Goal: Information Seeking & Learning: Check status

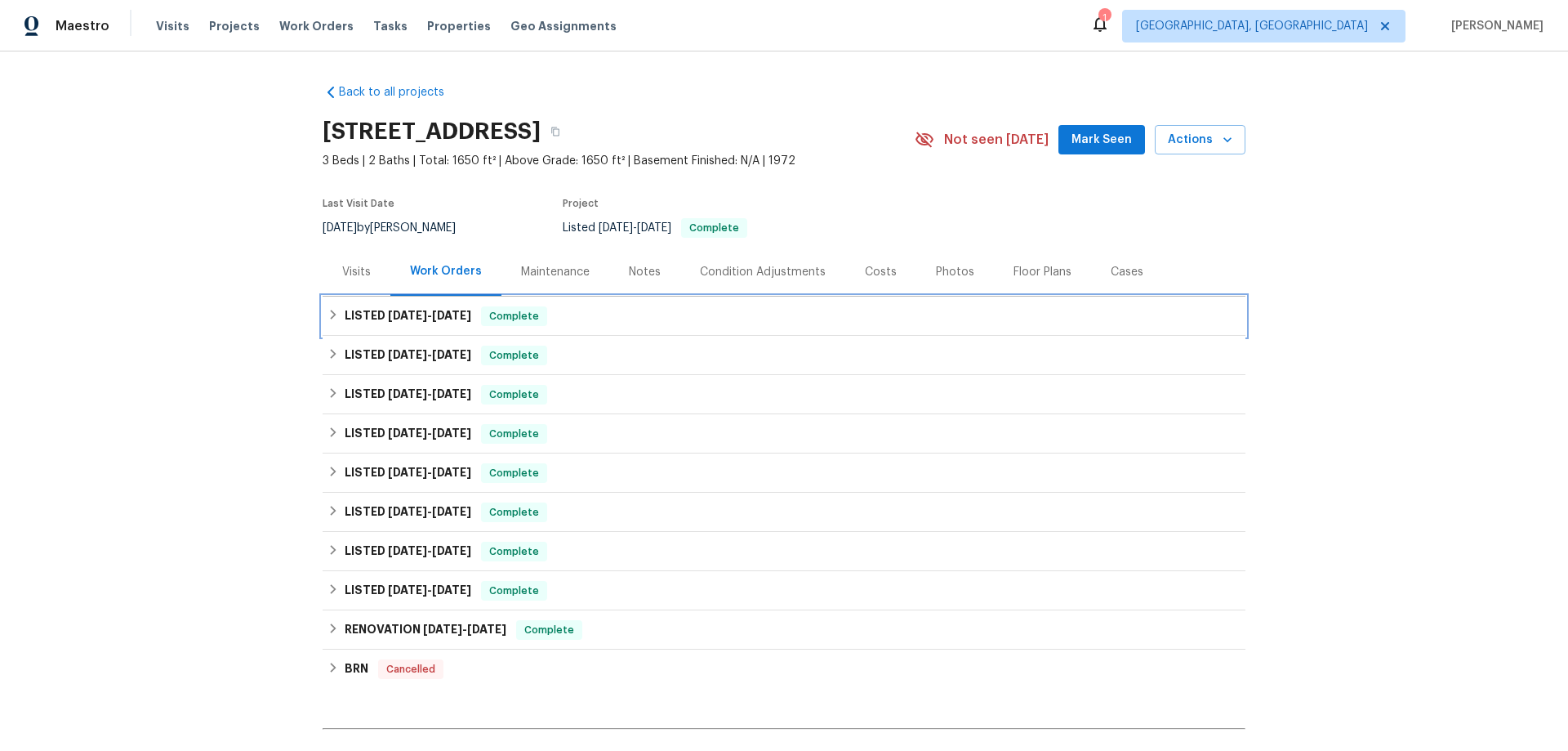
click at [327, 321] on div "LISTED 8/11/25 - 8/29/25 Complete" at bounding box center [784, 316] width 913 height 20
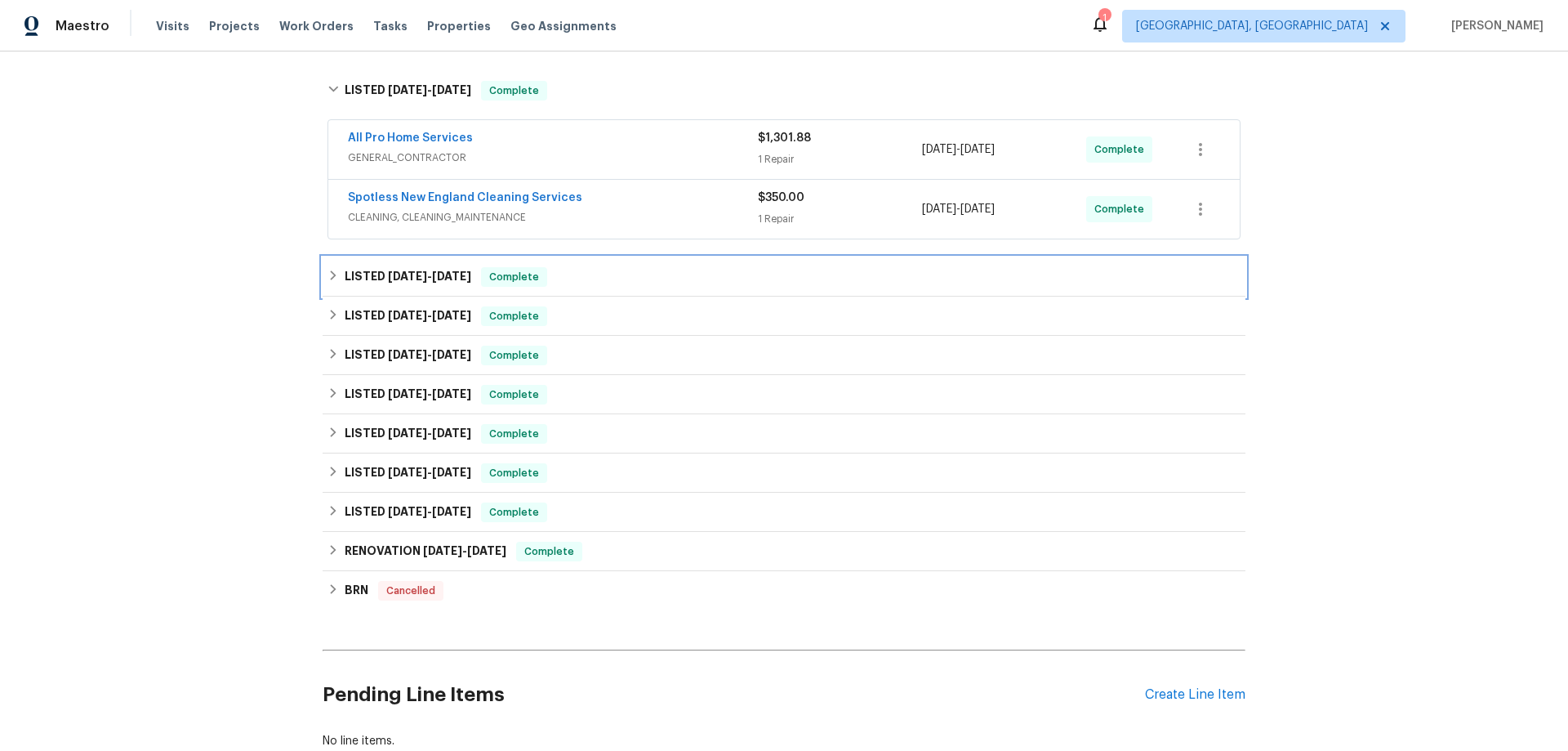
click at [357, 290] on div "LISTED 5/30/25 - 6/4/25 Complete" at bounding box center [784, 276] width 923 height 39
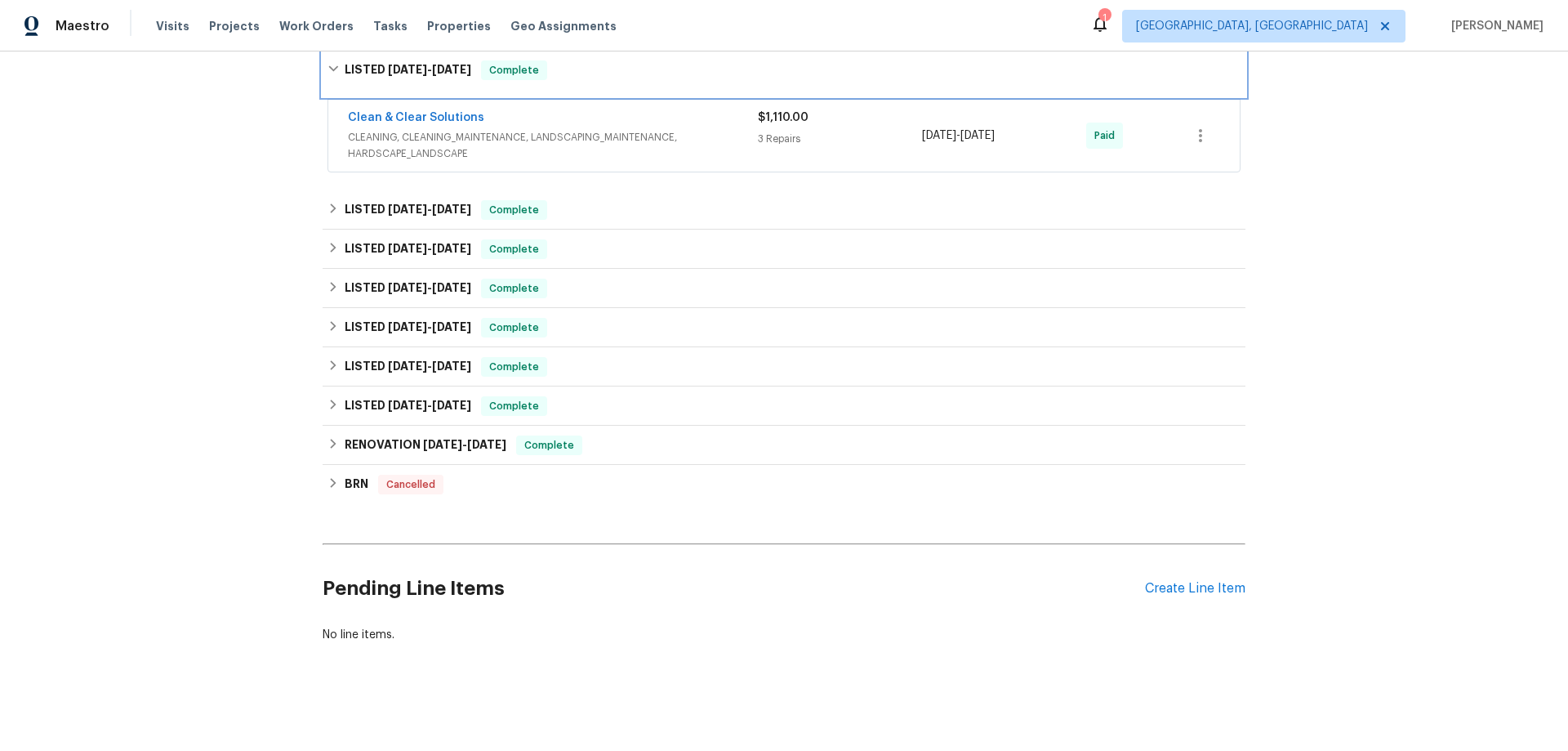
scroll to position [469, 0]
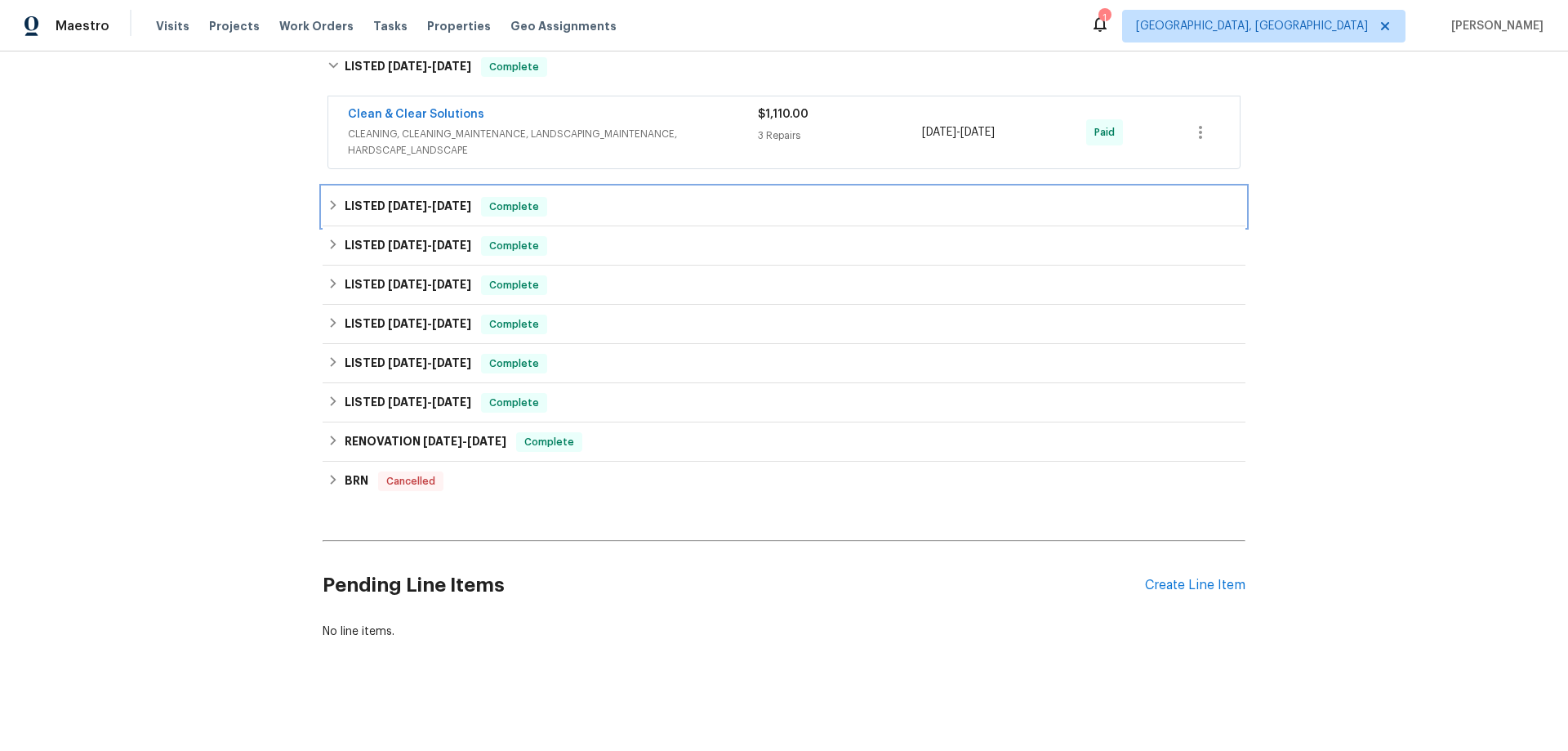
click at [352, 216] on div "LISTED 4/15/25 - 4/17/25 Complete" at bounding box center [784, 206] width 923 height 39
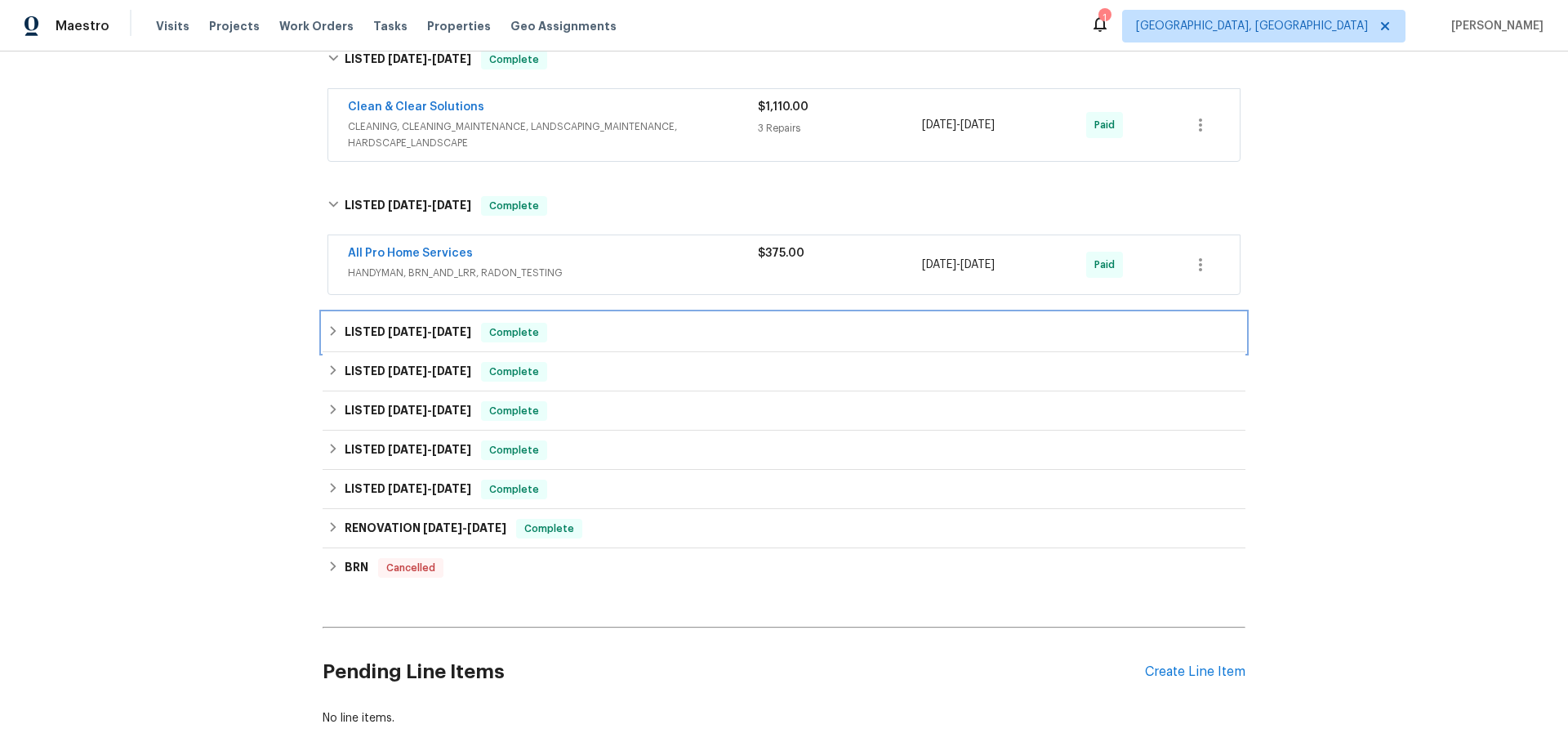
click at [358, 338] on h6 "LISTED 4/7/25 - 4/11/25" at bounding box center [407, 332] width 127 height 20
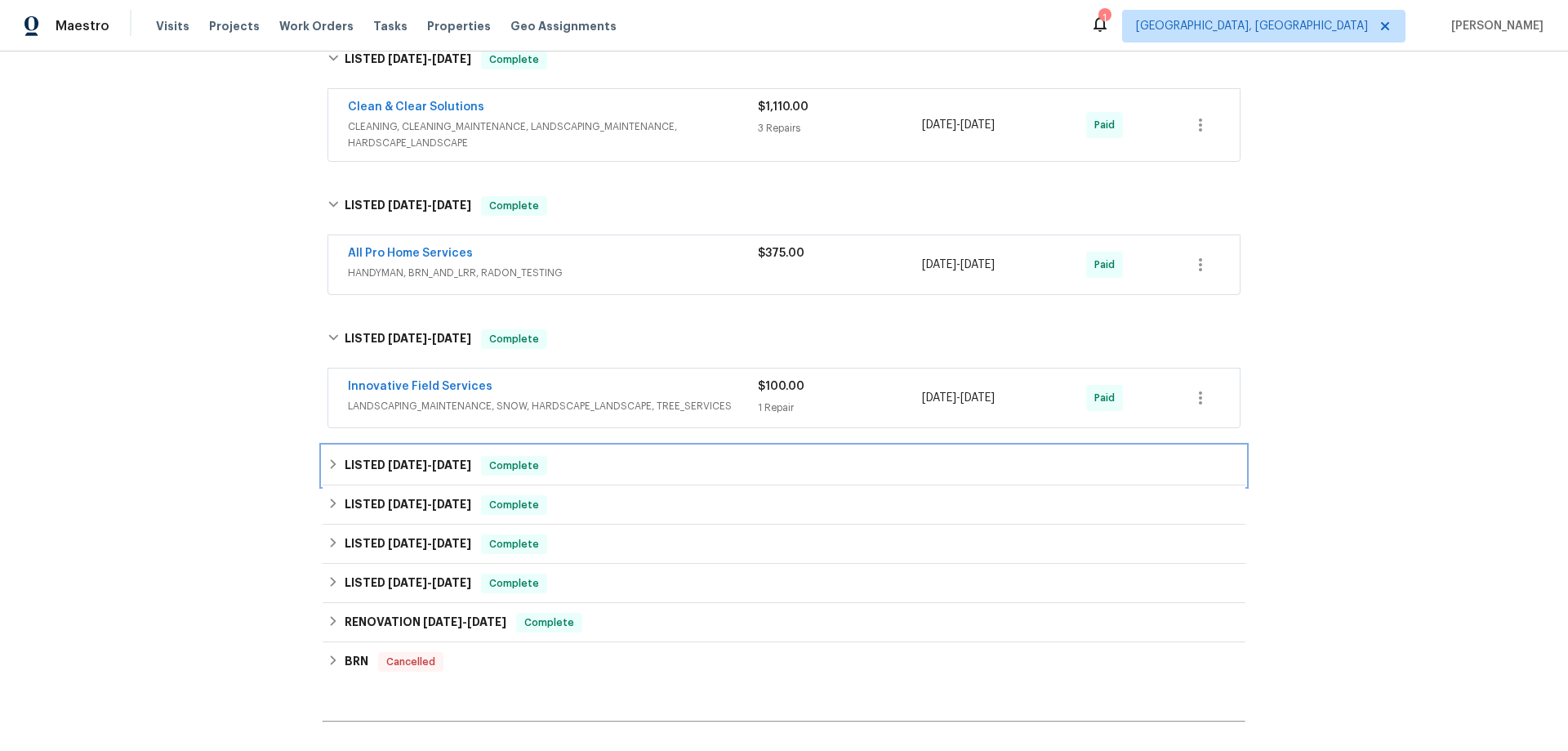
drag, startPoint x: 373, startPoint y: 474, endPoint x: 330, endPoint y: 467, distance: 43.6
click at [372, 474] on h6 "LISTED 2/14/25 - 2/18/25" at bounding box center [407, 465] width 127 height 20
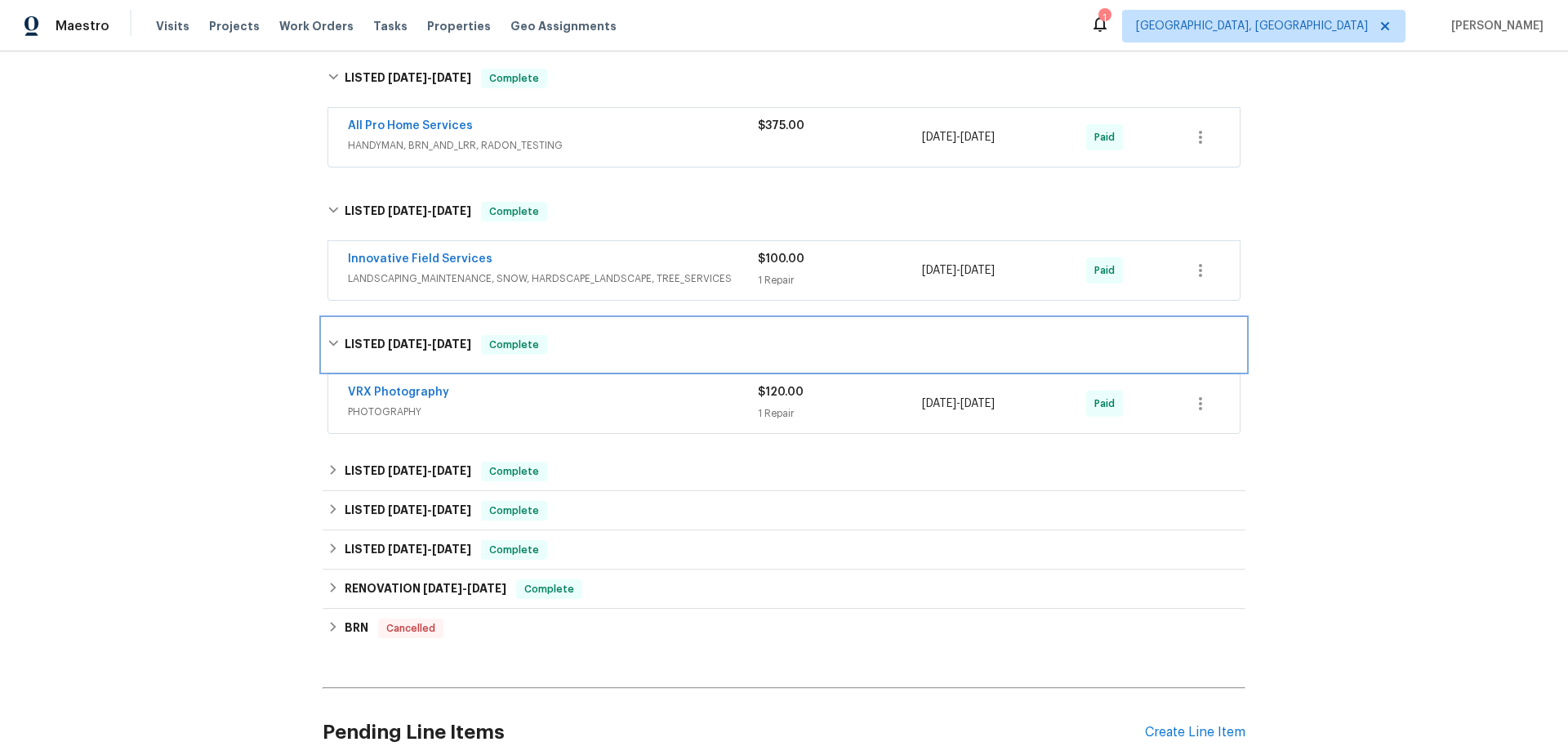
scroll to position [714, 0]
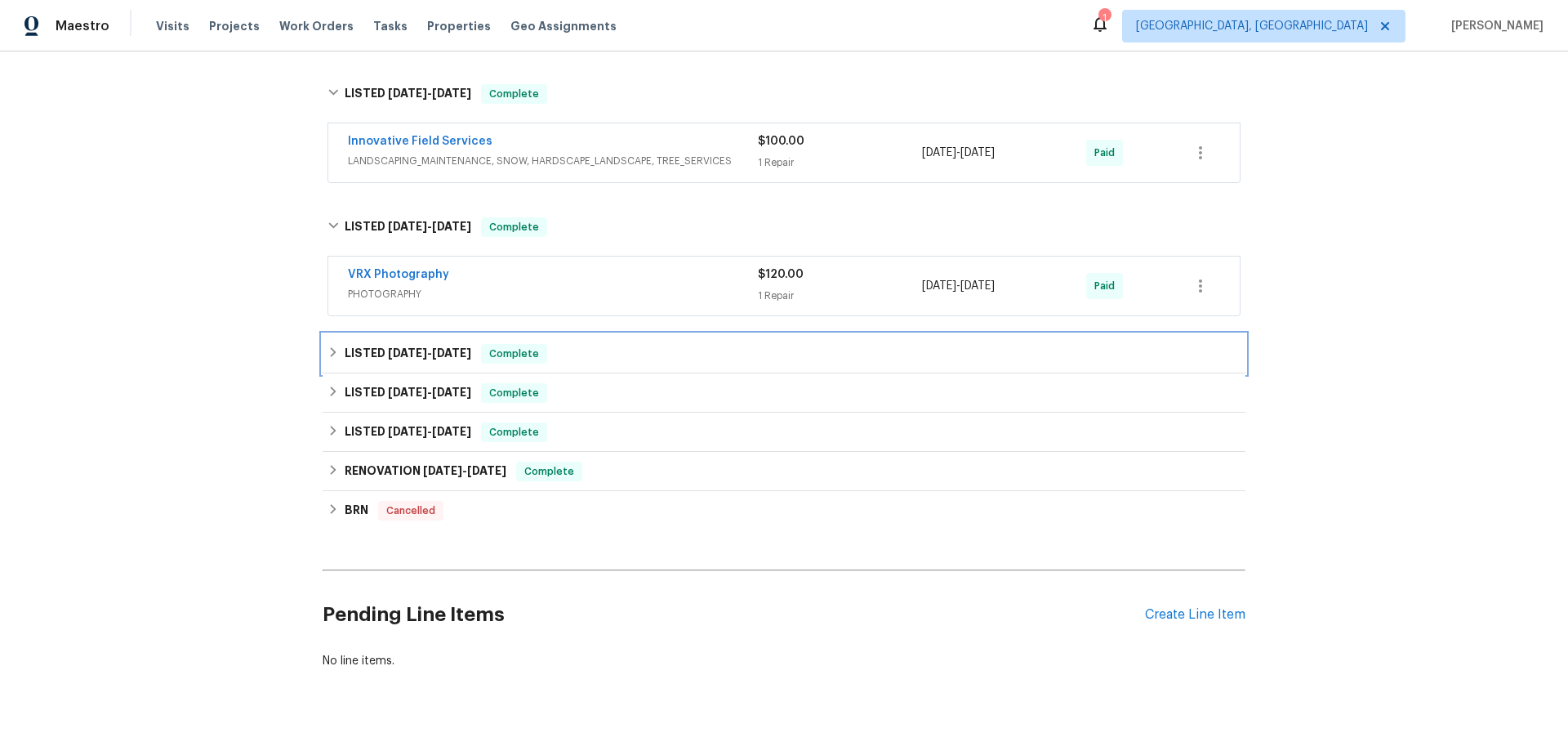
click at [356, 363] on h6 "LISTED 12/23/24 - 2/5/25" at bounding box center [407, 353] width 127 height 20
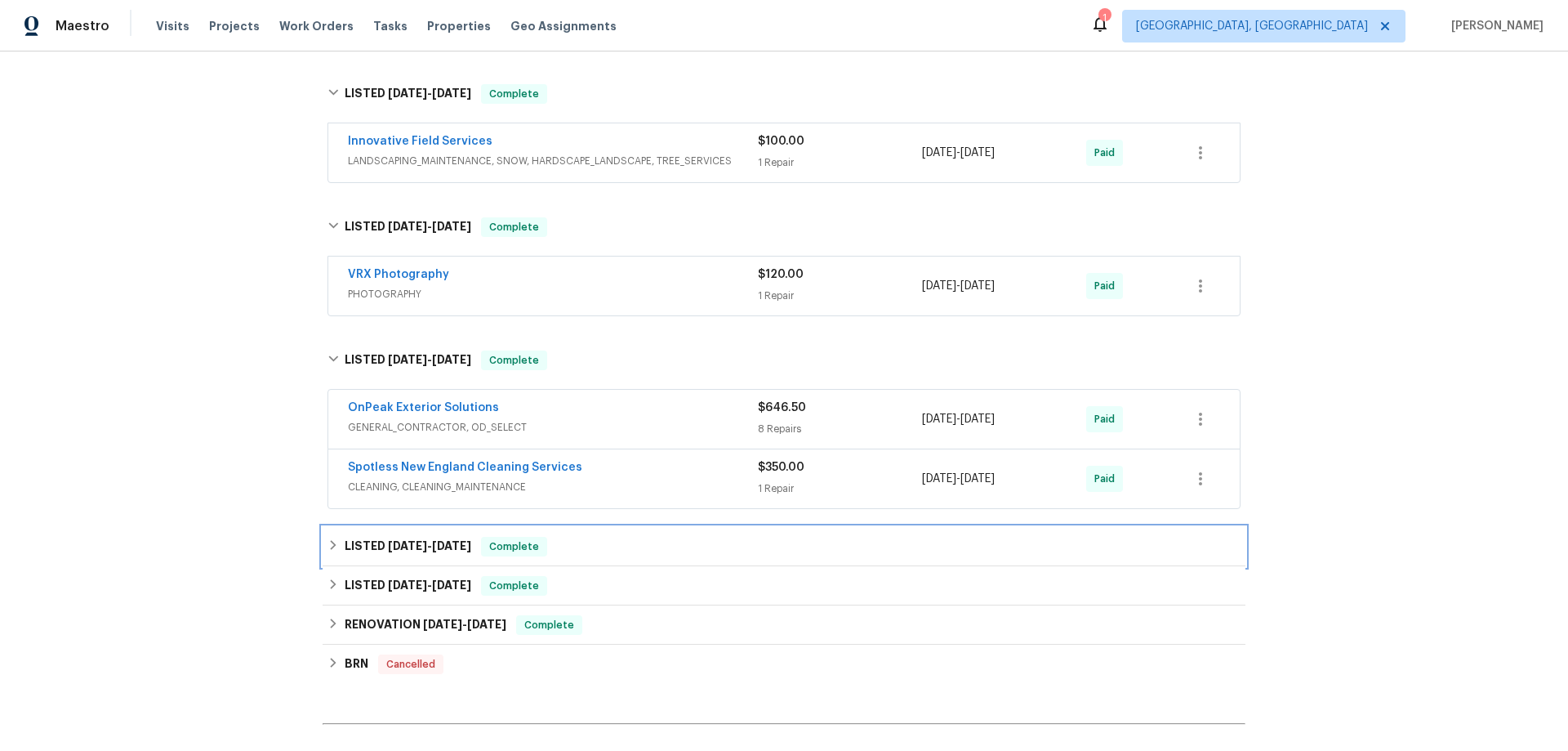
drag, startPoint x: 343, startPoint y: 562, endPoint x: 341, endPoint y: 549, distance: 13.2
click at [343, 563] on div "LISTED 11/29/24 - 12/6/24 Complete" at bounding box center [784, 546] width 923 height 39
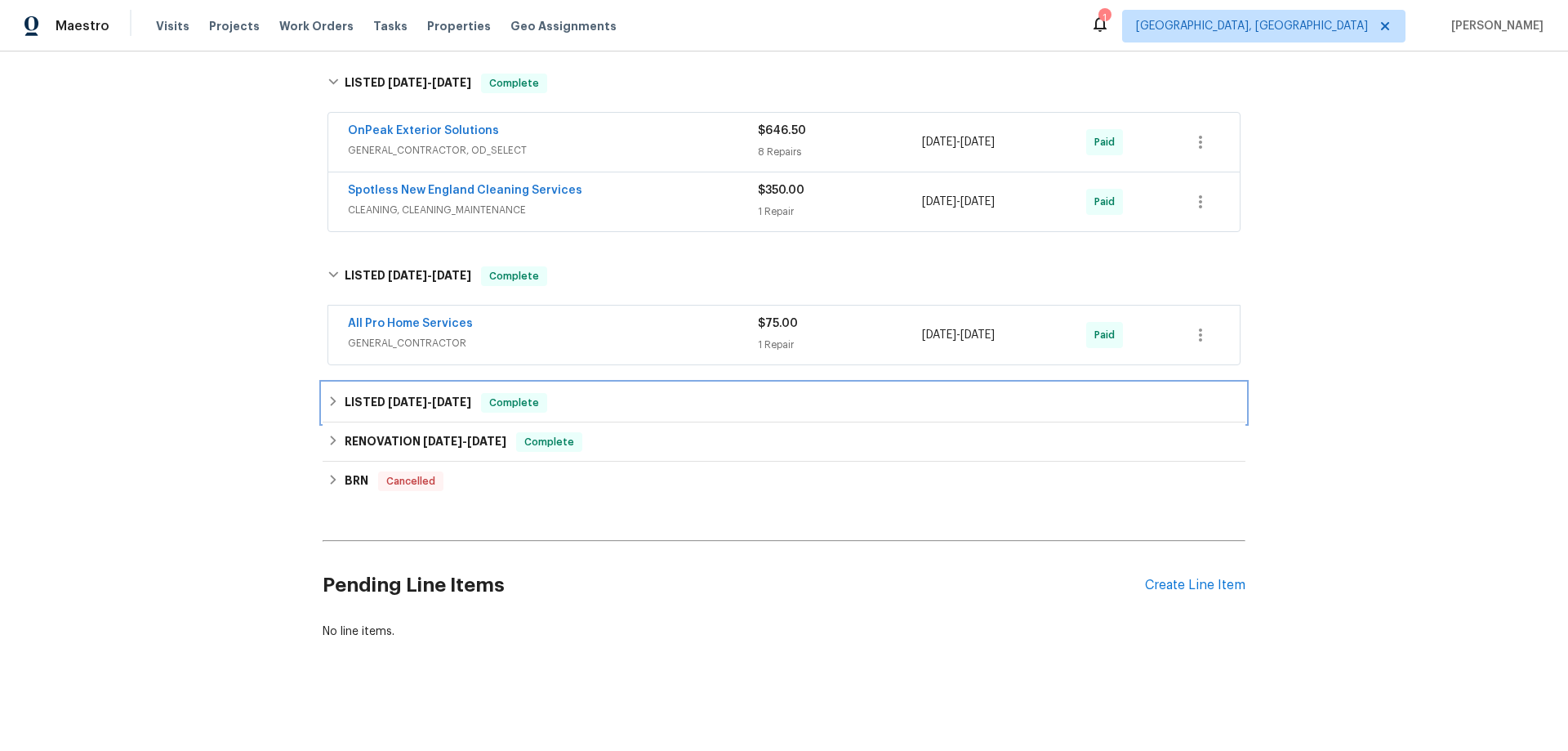
click at [334, 397] on div "LISTED 11/11/24 - 11/15/24 Complete" at bounding box center [784, 402] width 913 height 20
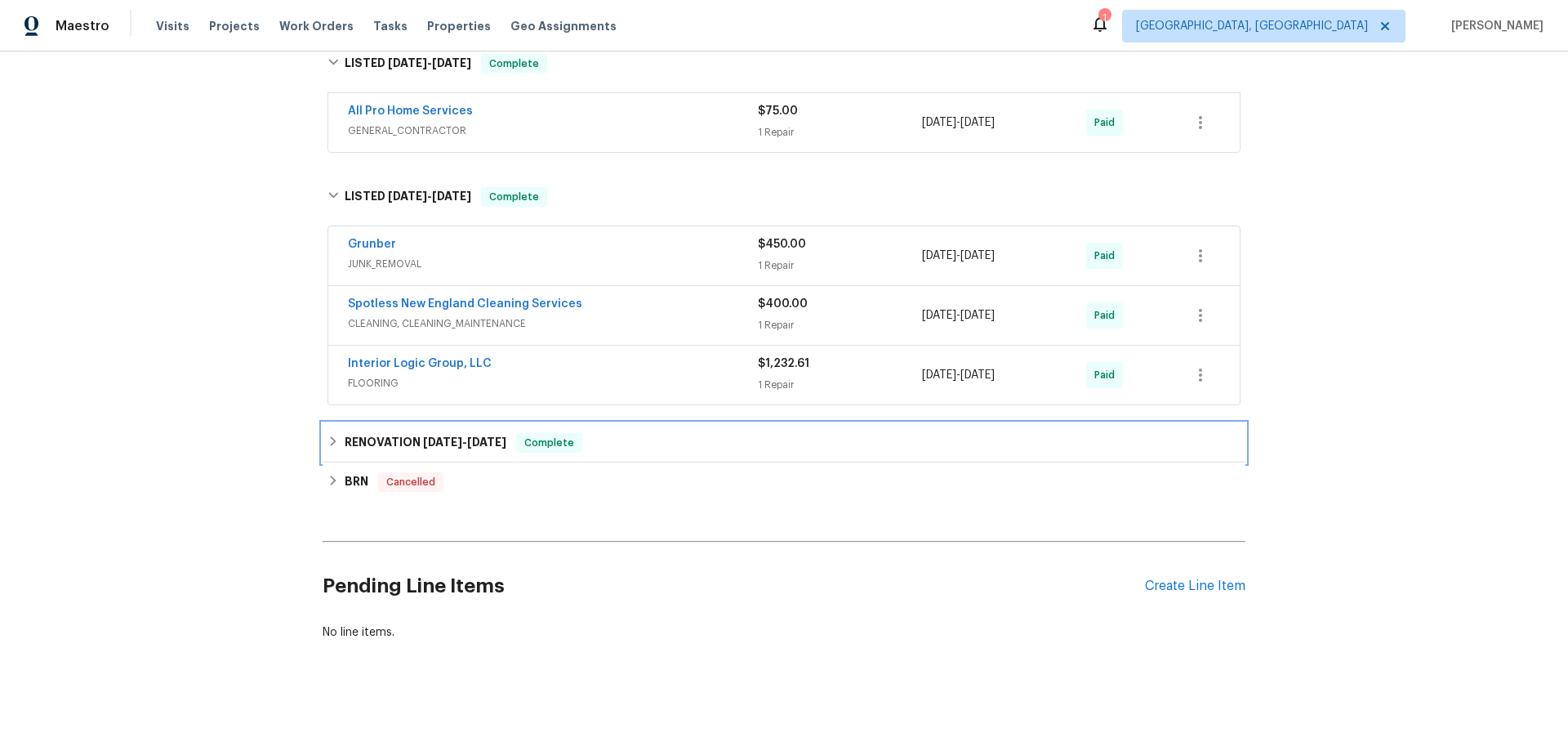
drag, startPoint x: 332, startPoint y: 444, endPoint x: 308, endPoint y: 475, distance: 39.2
click at [330, 449] on div "RENOVATION 10/18/24 - 11/12/24 Complete" at bounding box center [784, 443] width 913 height 20
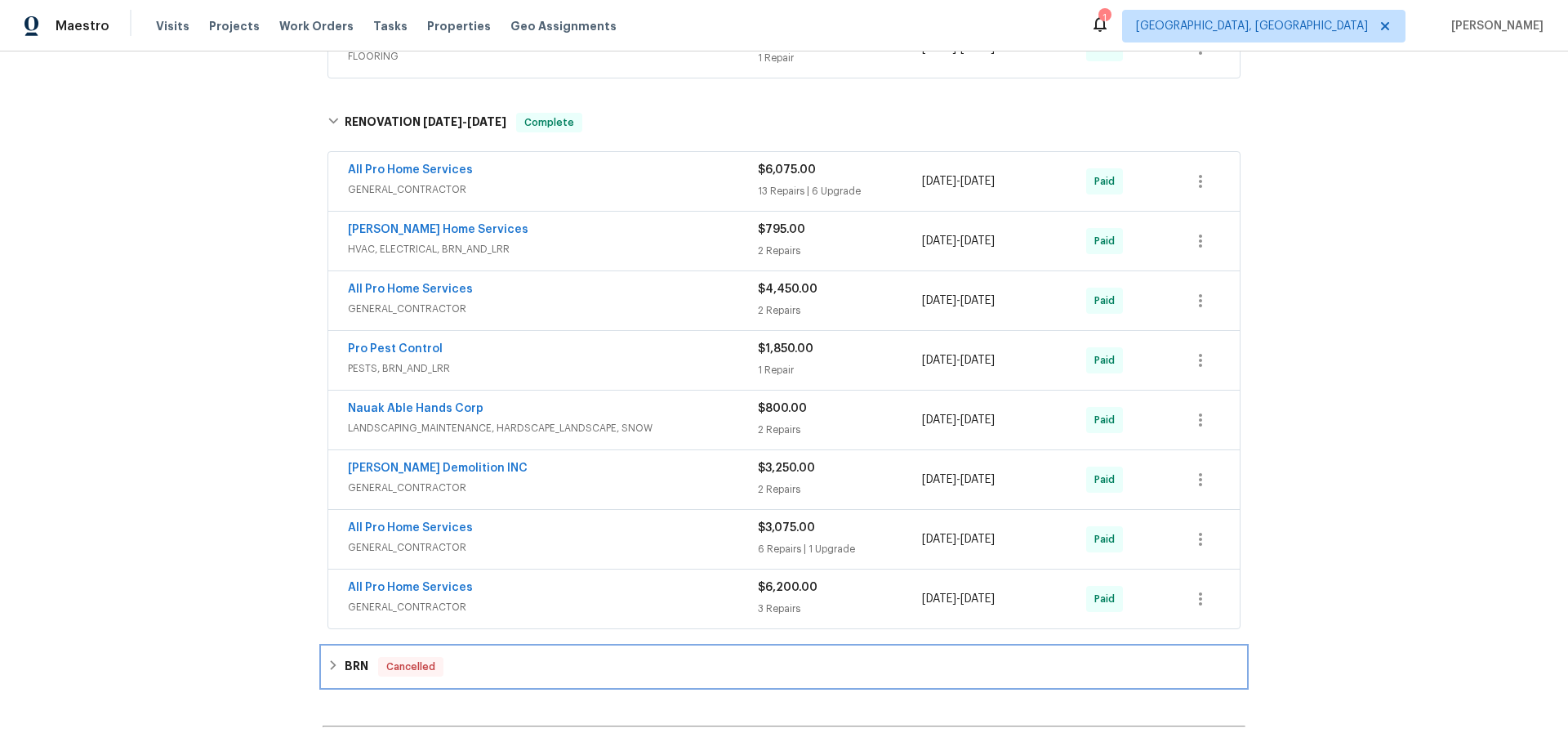
click at [328, 669] on icon at bounding box center [332, 665] width 11 height 11
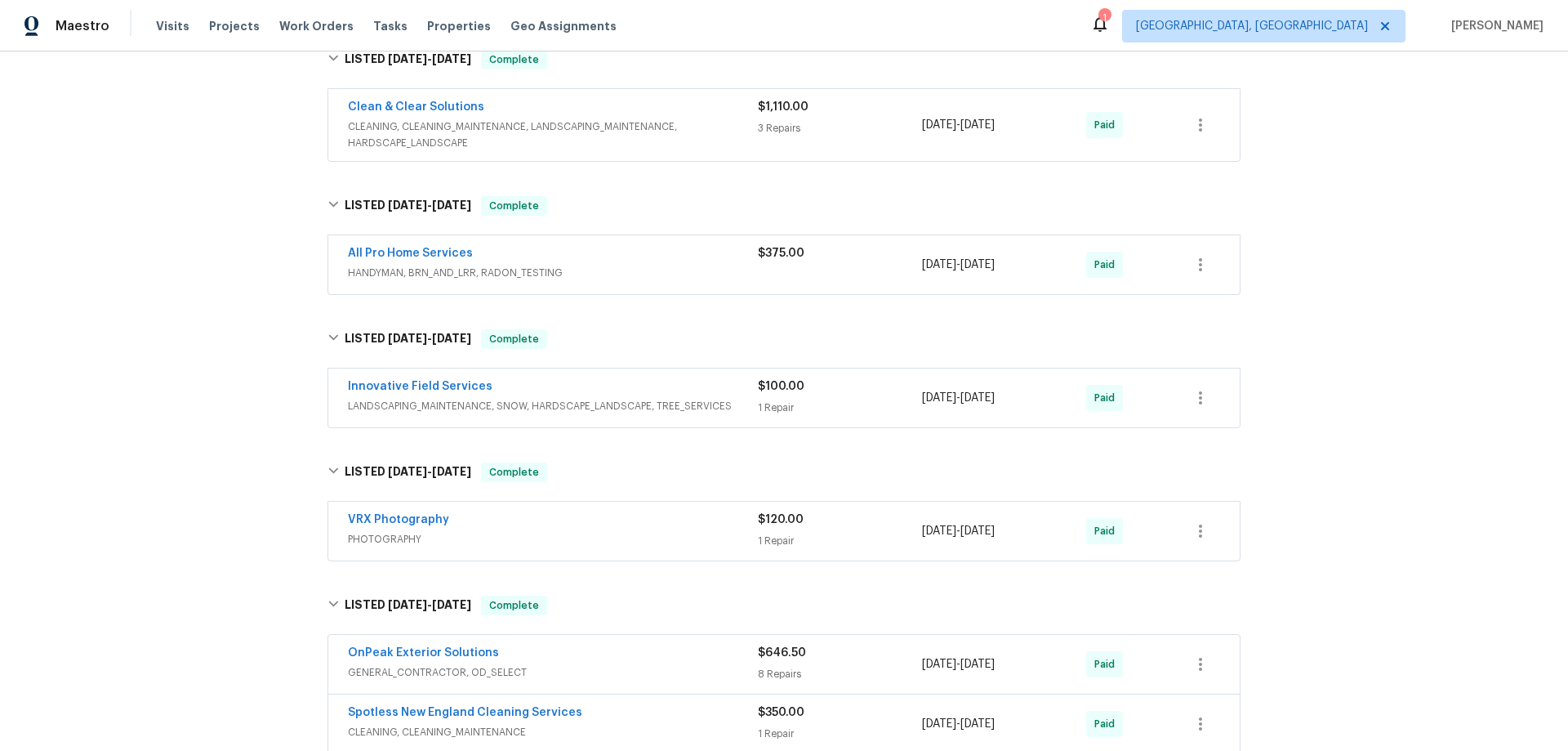
scroll to position [468, 0]
drag, startPoint x: 197, startPoint y: 260, endPoint x: 205, endPoint y: 262, distance: 8.2
click at [197, 260] on div "Back to all projects 9 Hillside Ave, Braintree, MA 02184 3 Beds | 2 Baths | Tot…" at bounding box center [784, 401] width 1568 height 699
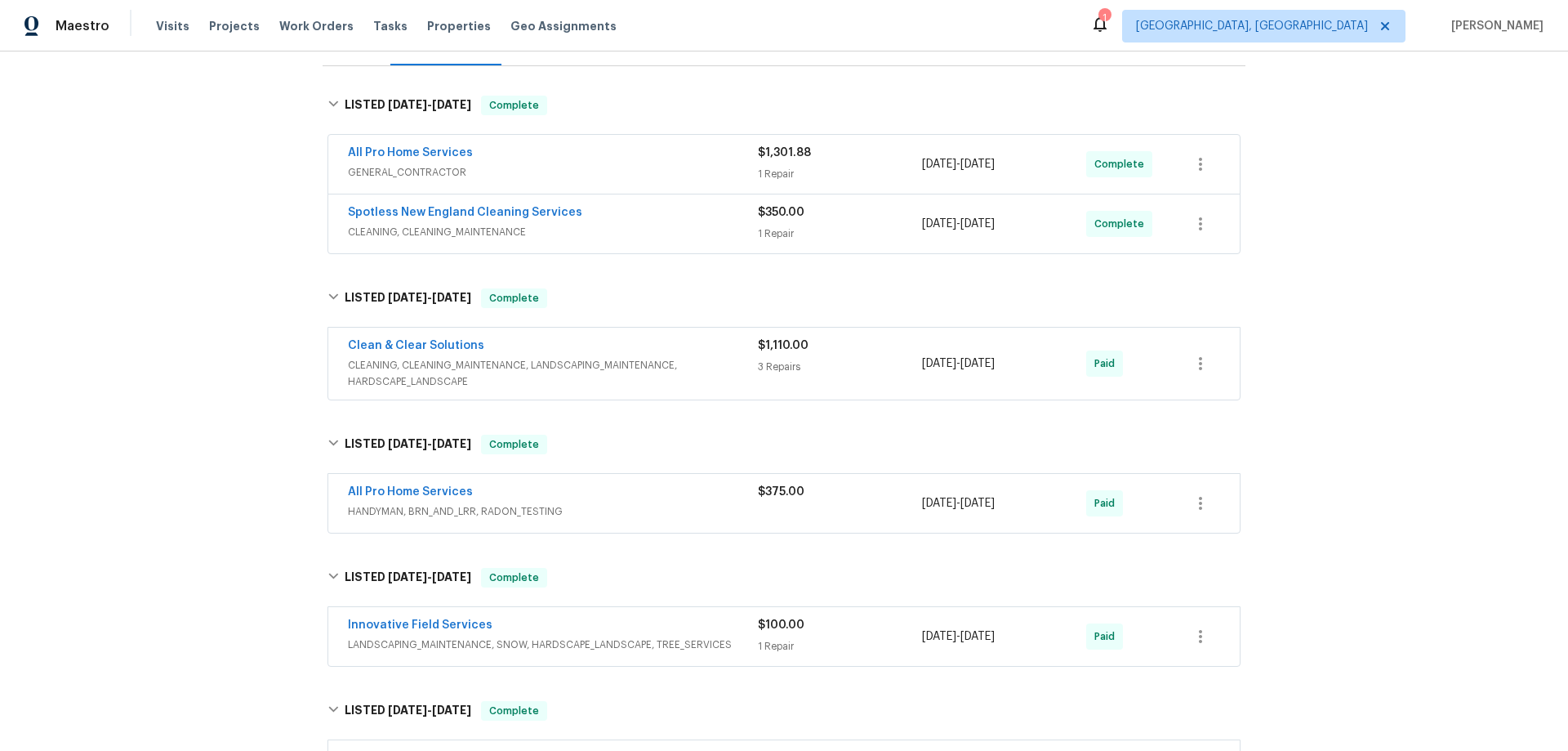
scroll to position [0, 0]
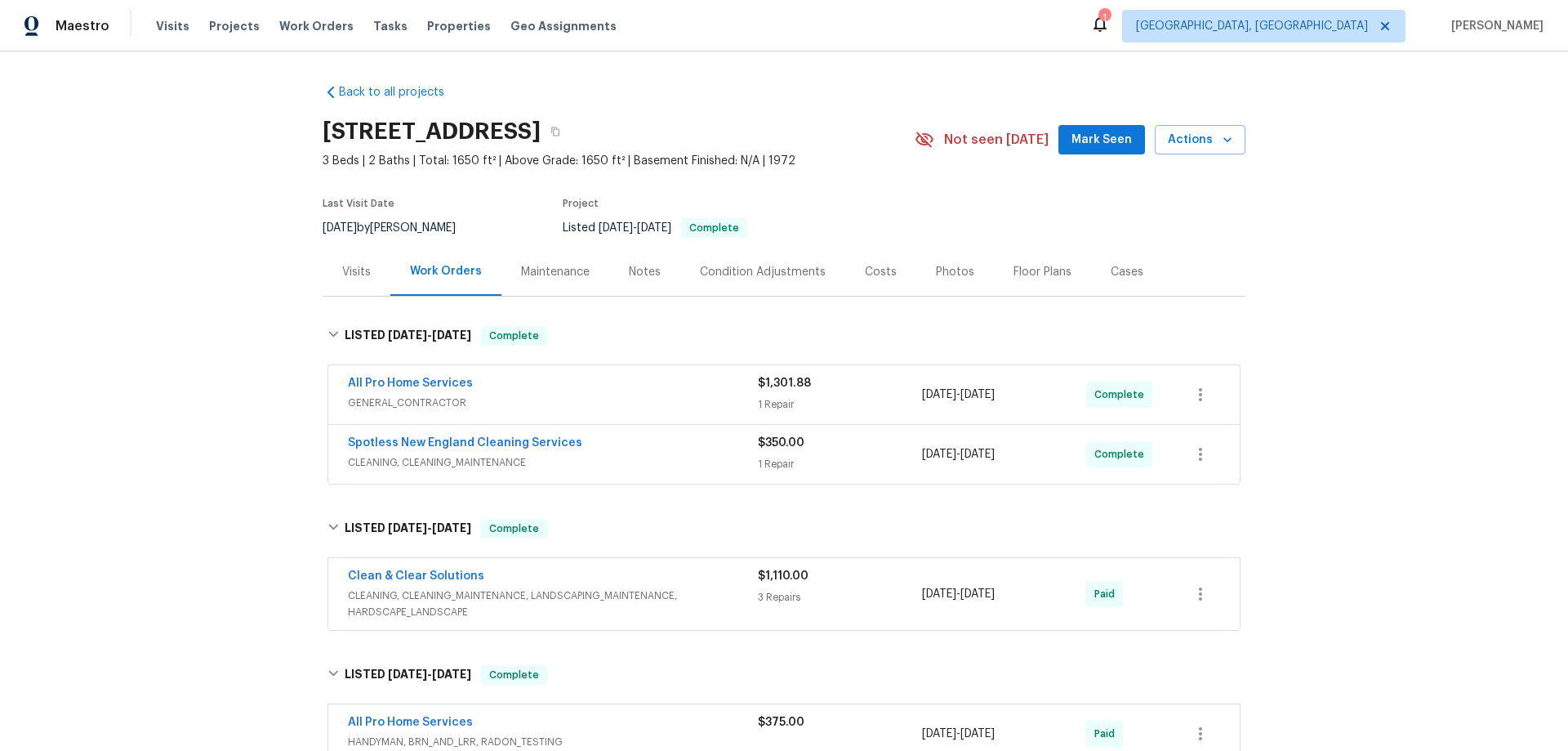
click at [217, 305] on div "Back to all projects 9 Hillside Ave, Braintree, MA 02184 3 Beds | 2 Baths | Tot…" at bounding box center [784, 401] width 1568 height 699
click at [210, 312] on div "Back to all projects 9 Hillside Ave, Braintree, MA 02184 3 Beds | 2 Baths | Tot…" at bounding box center [784, 401] width 1568 height 699
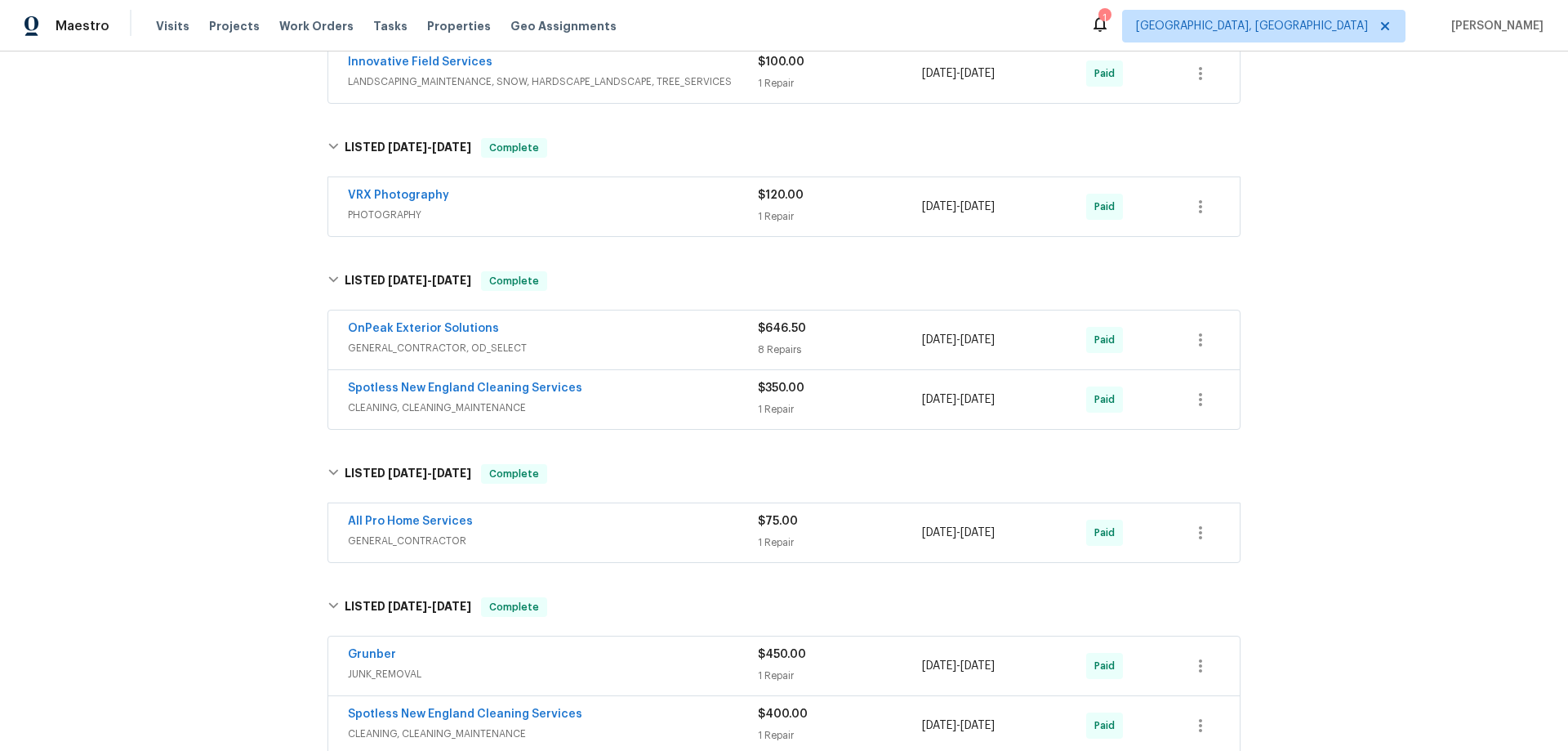
scroll to position [48, 0]
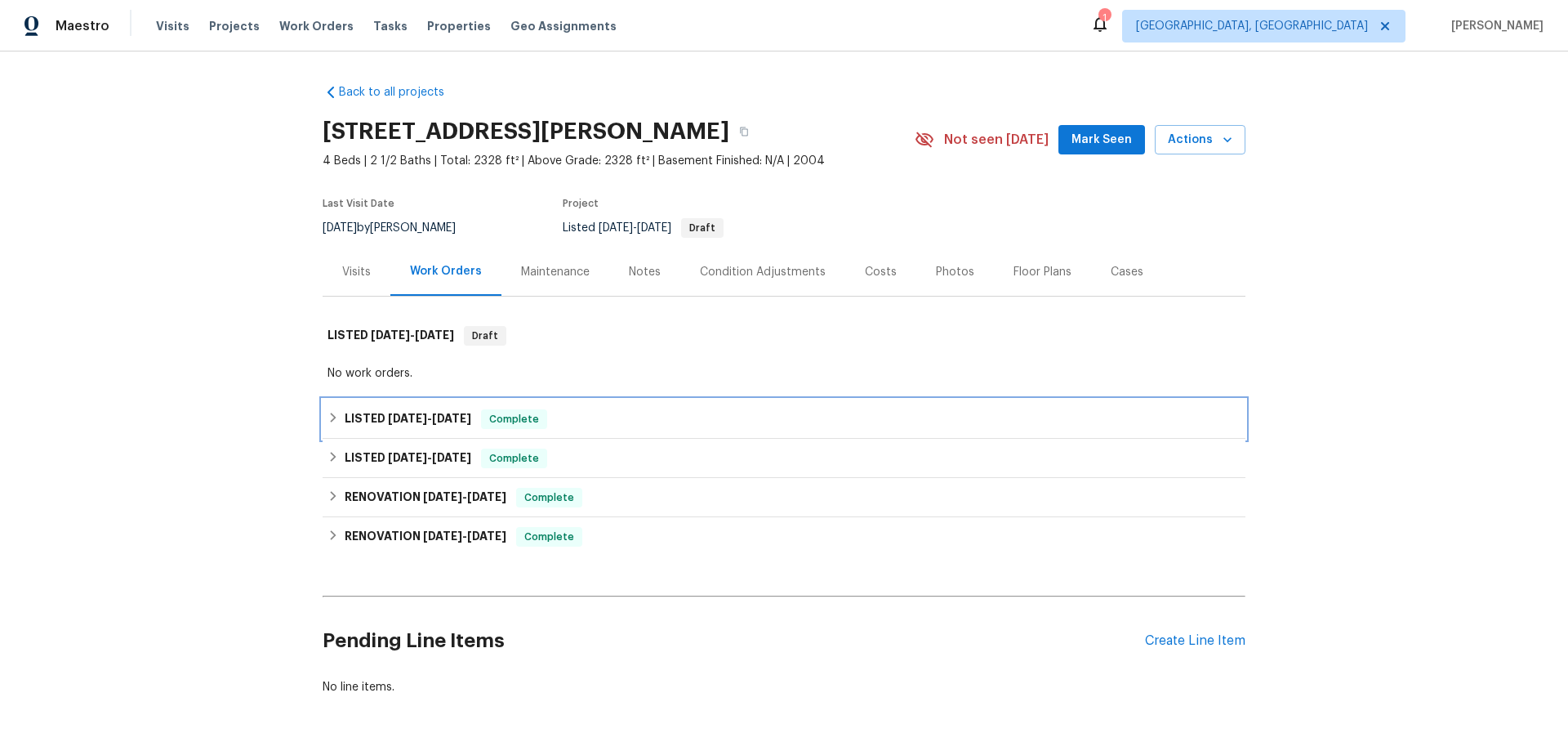
drag, startPoint x: 332, startPoint y: 426, endPoint x: 346, endPoint y: 501, distance: 76.3
click at [335, 432] on div "LISTED 8/24/25 - 8/27/25 Complete" at bounding box center [784, 419] width 923 height 39
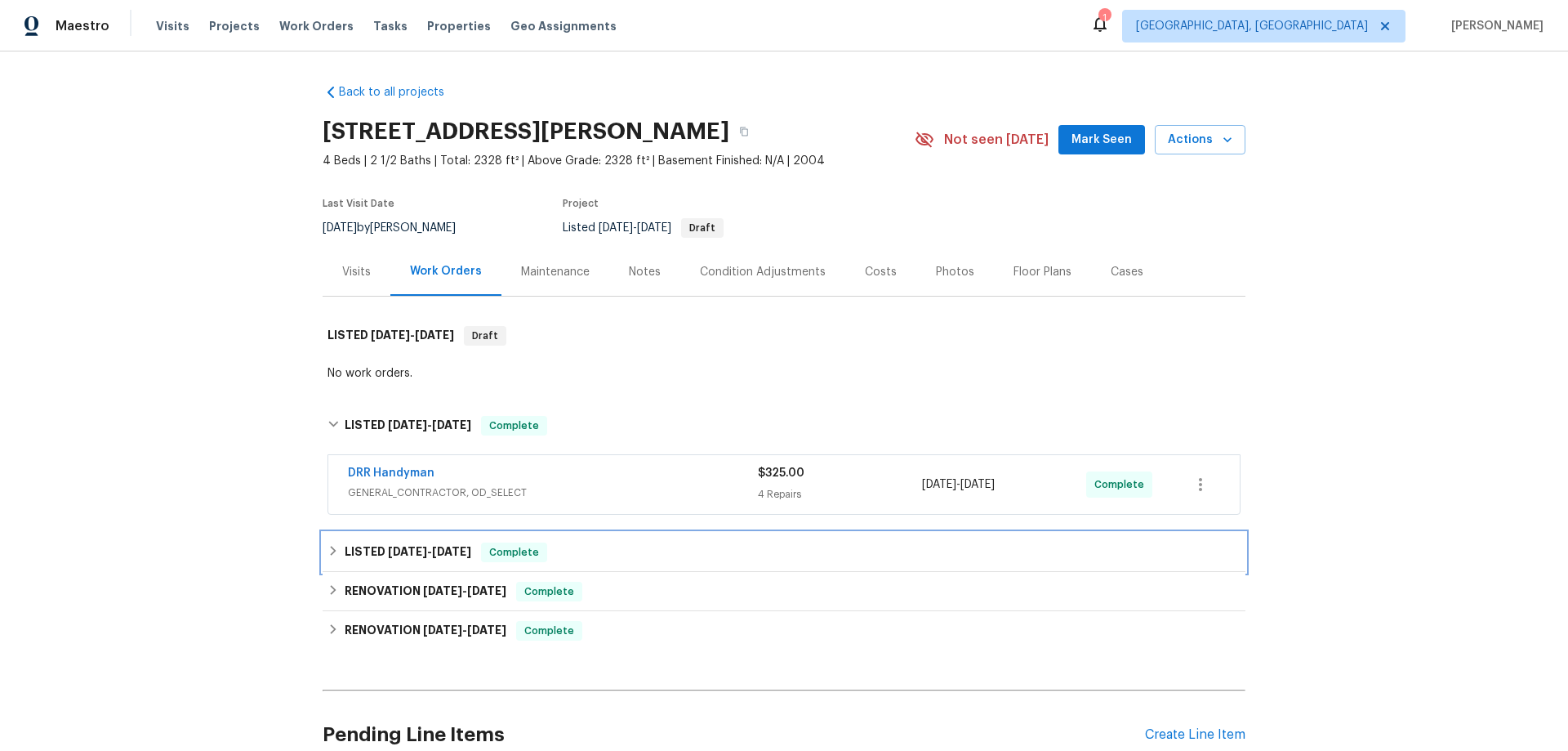
click at [352, 552] on h6 "LISTED 6/25/25 - 6/26/25" at bounding box center [407, 552] width 127 height 20
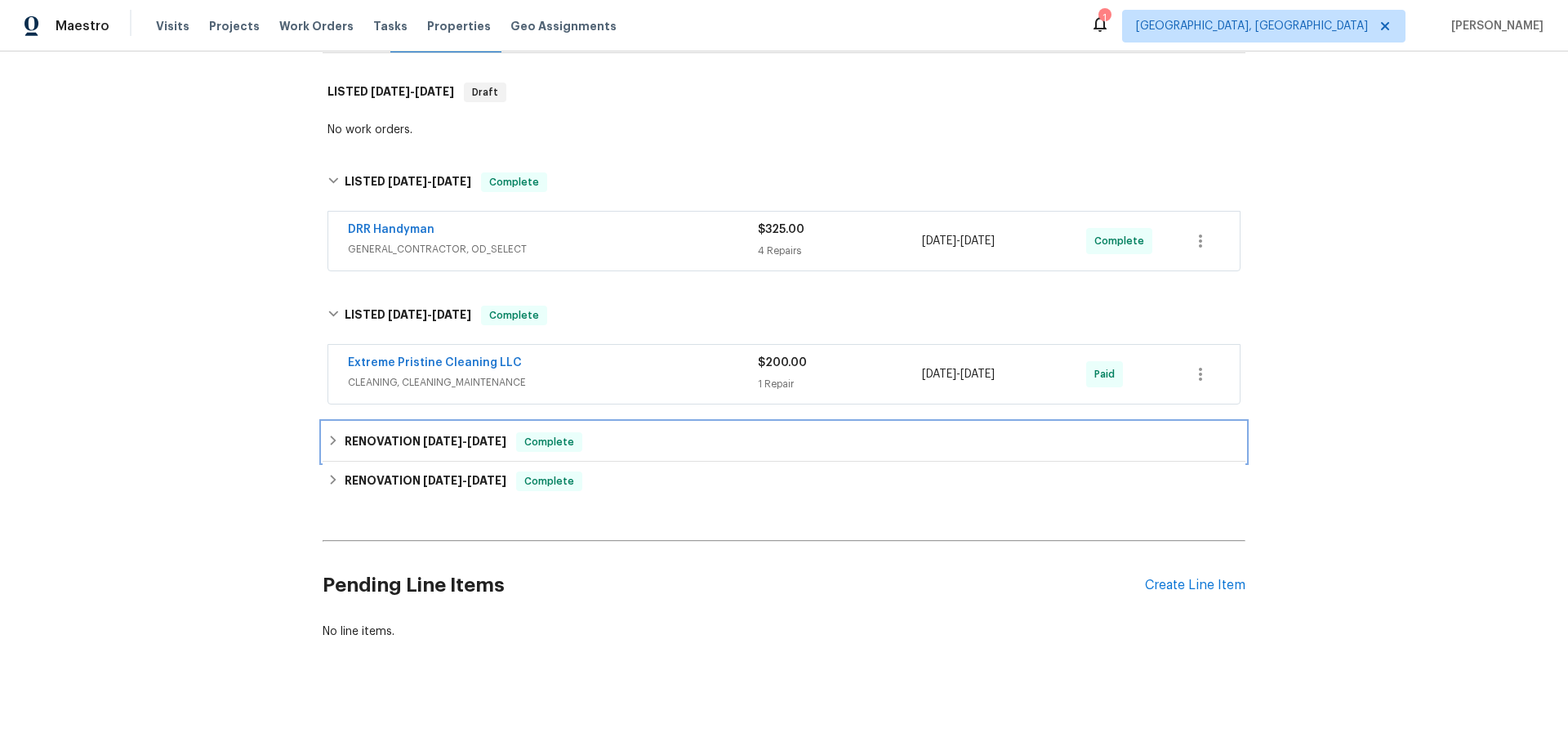
click at [344, 448] on div "RENOVATION 6/12/25 - 6/12/25 Complete" at bounding box center [784, 441] width 923 height 39
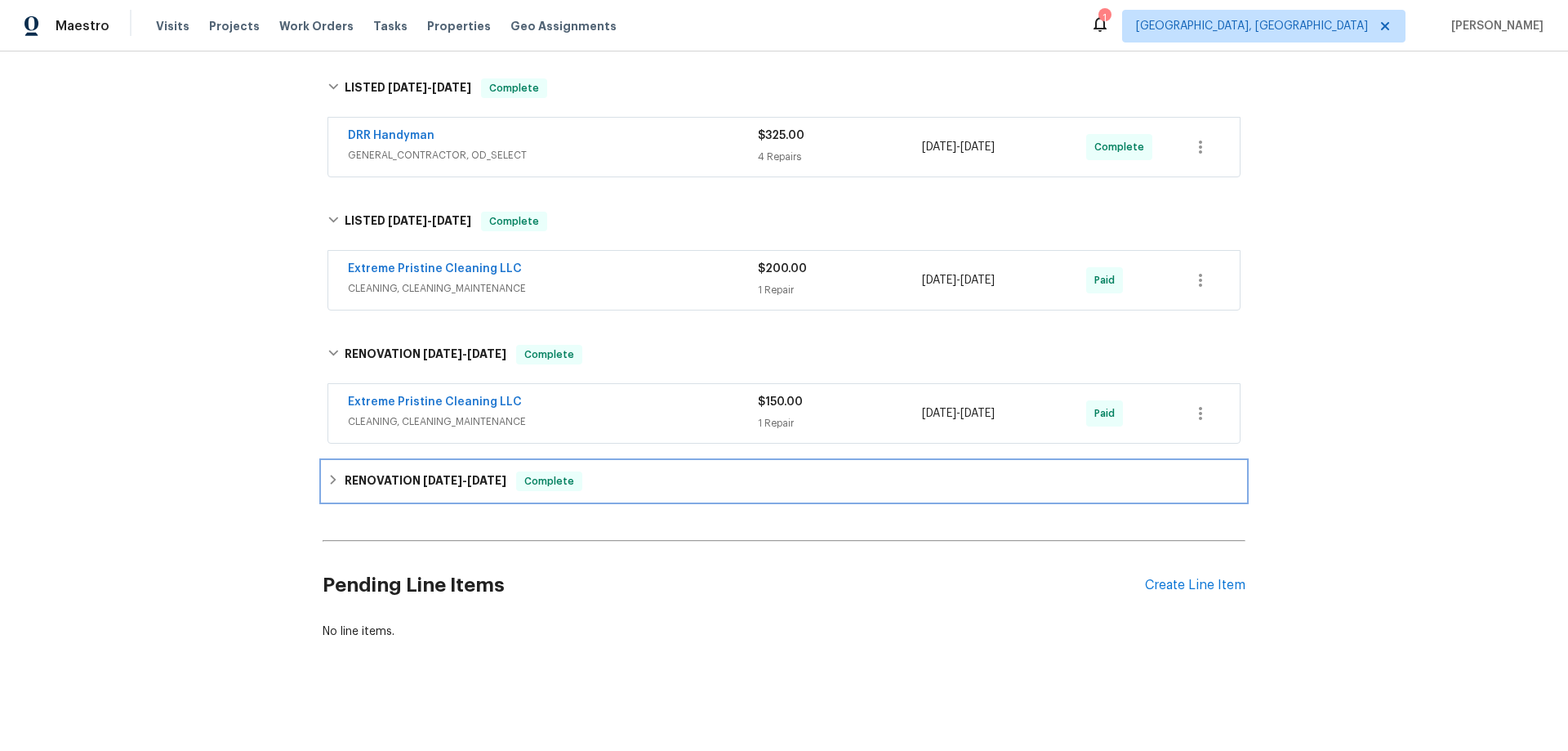
click at [347, 492] on div "RENOVATION 5/19/25 - 6/12/25 Complete" at bounding box center [784, 481] width 923 height 39
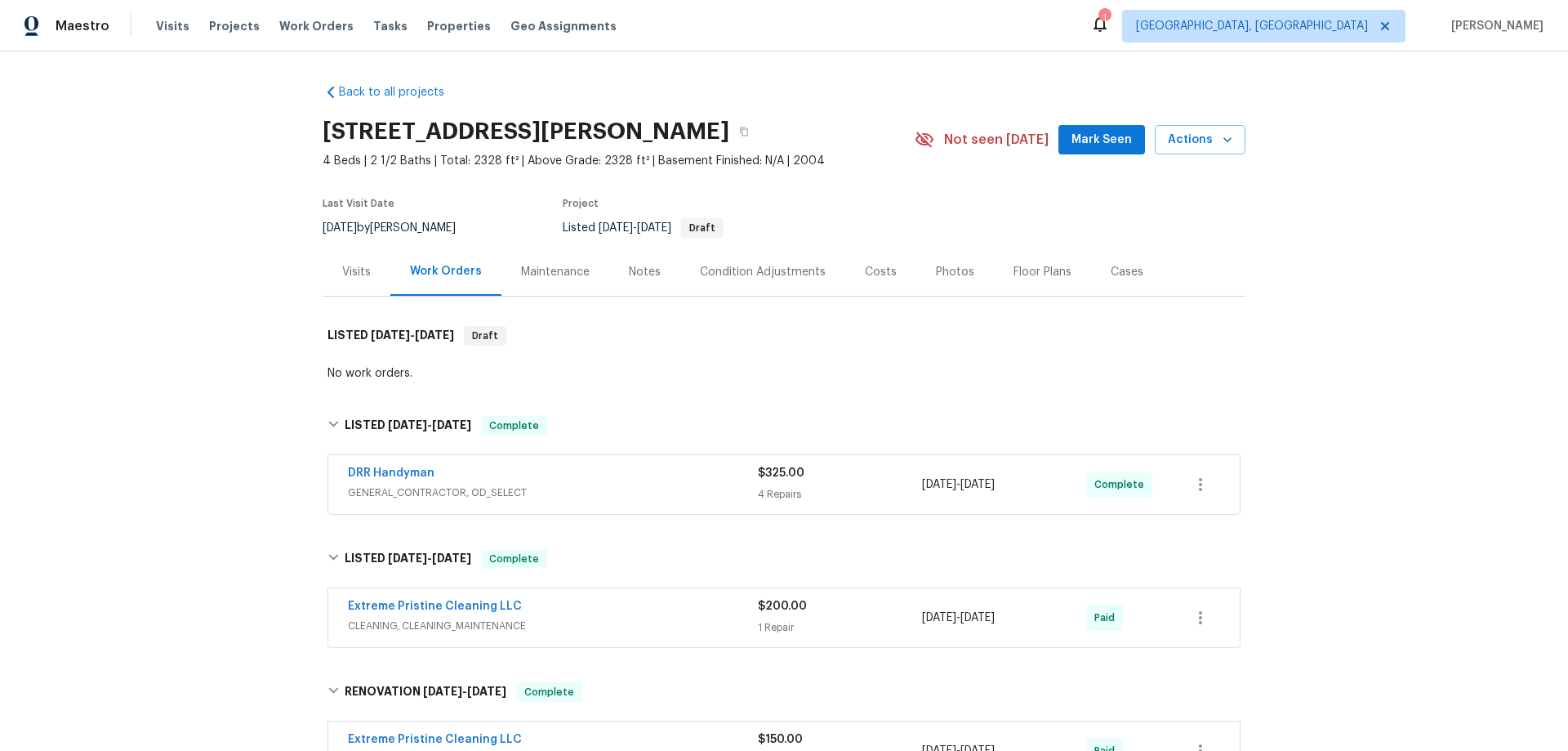
click at [202, 401] on div "Back to all projects 3445 Brandenburg Blvd, Indianapolis, IN 46239 4 Beds | 2 1…" at bounding box center [784, 401] width 1568 height 699
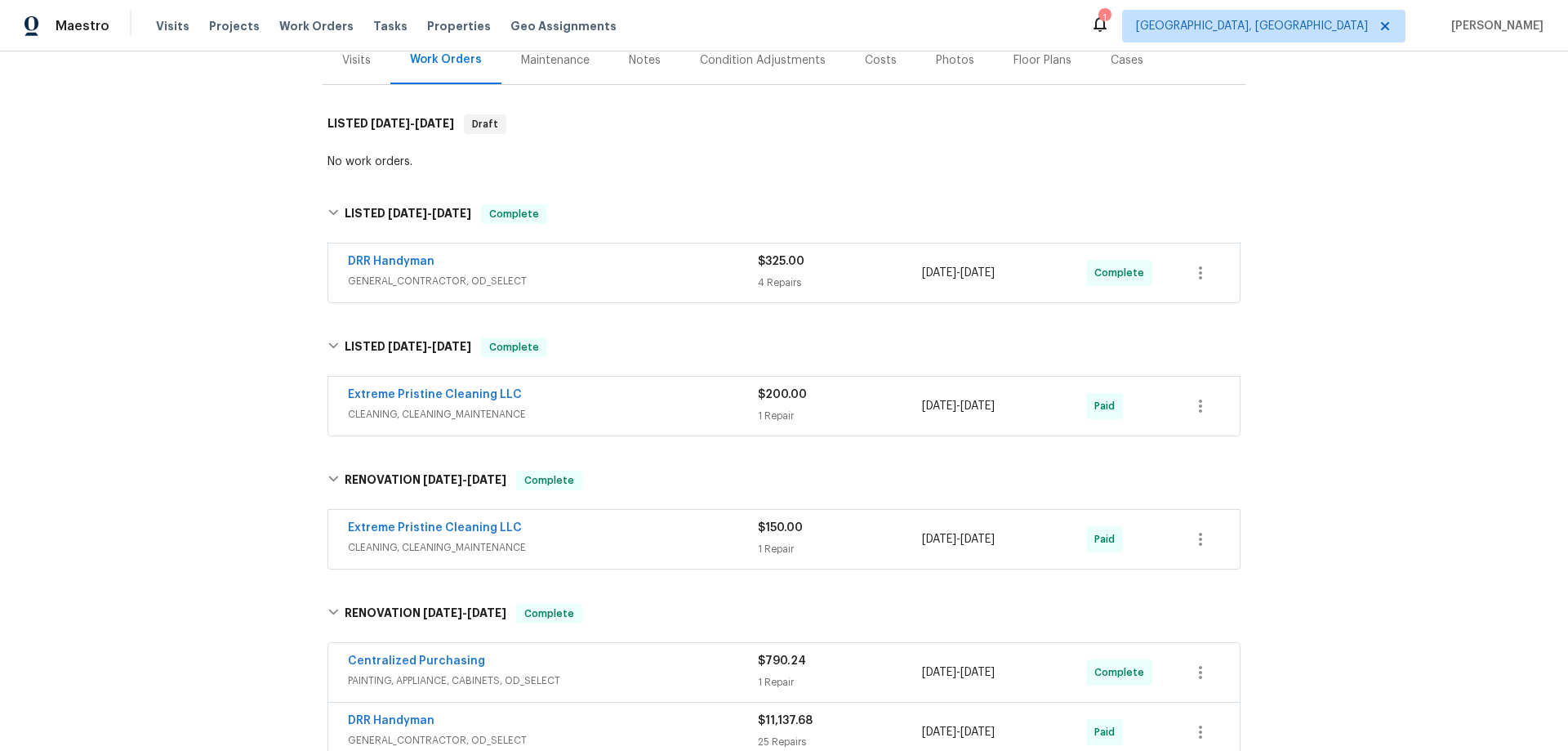
scroll to position [676, 0]
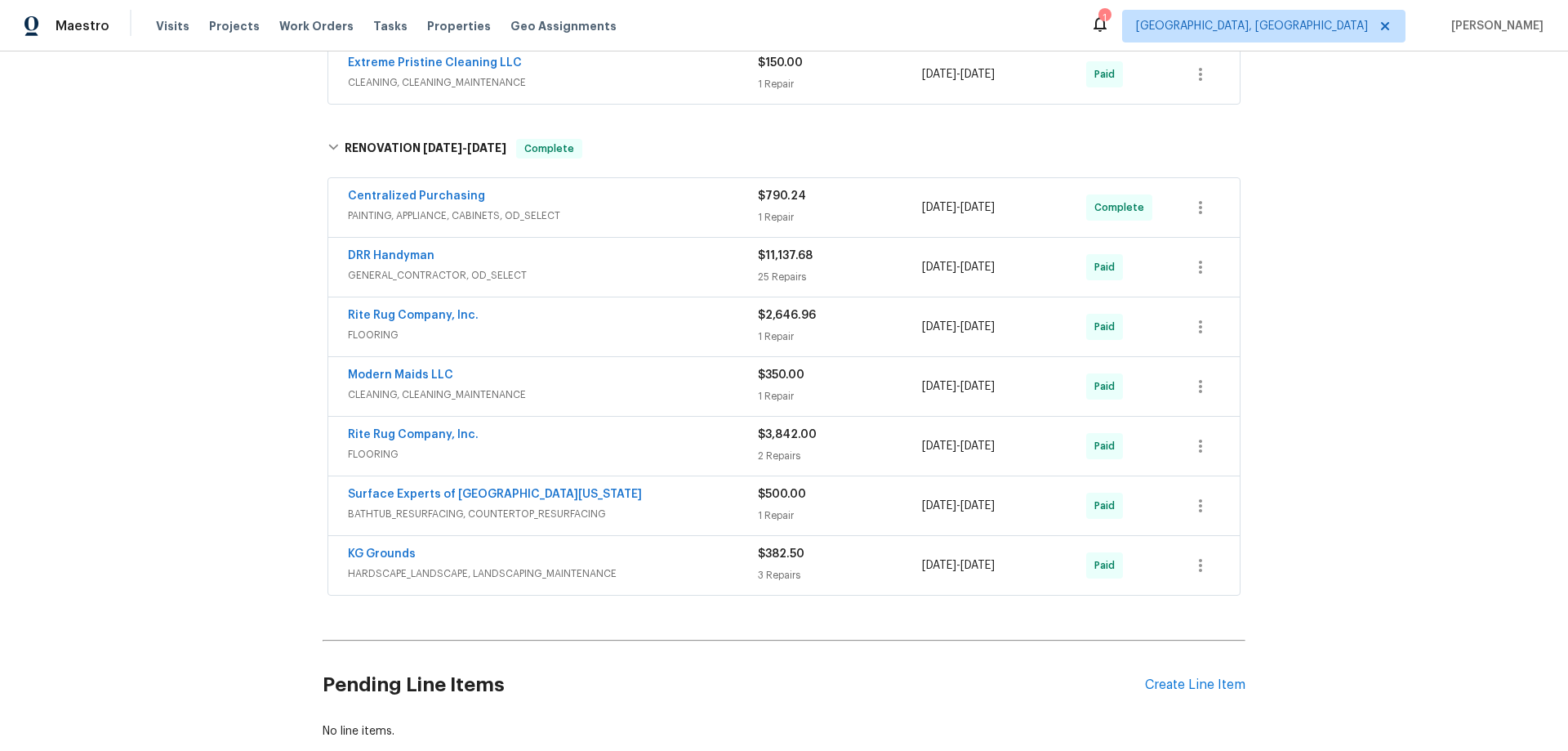
click at [197, 418] on div "Back to all projects 3445 Brandenburg Blvd, Indianapolis, IN 46239 4 Beds | 2 1…" at bounding box center [784, 401] width 1568 height 699
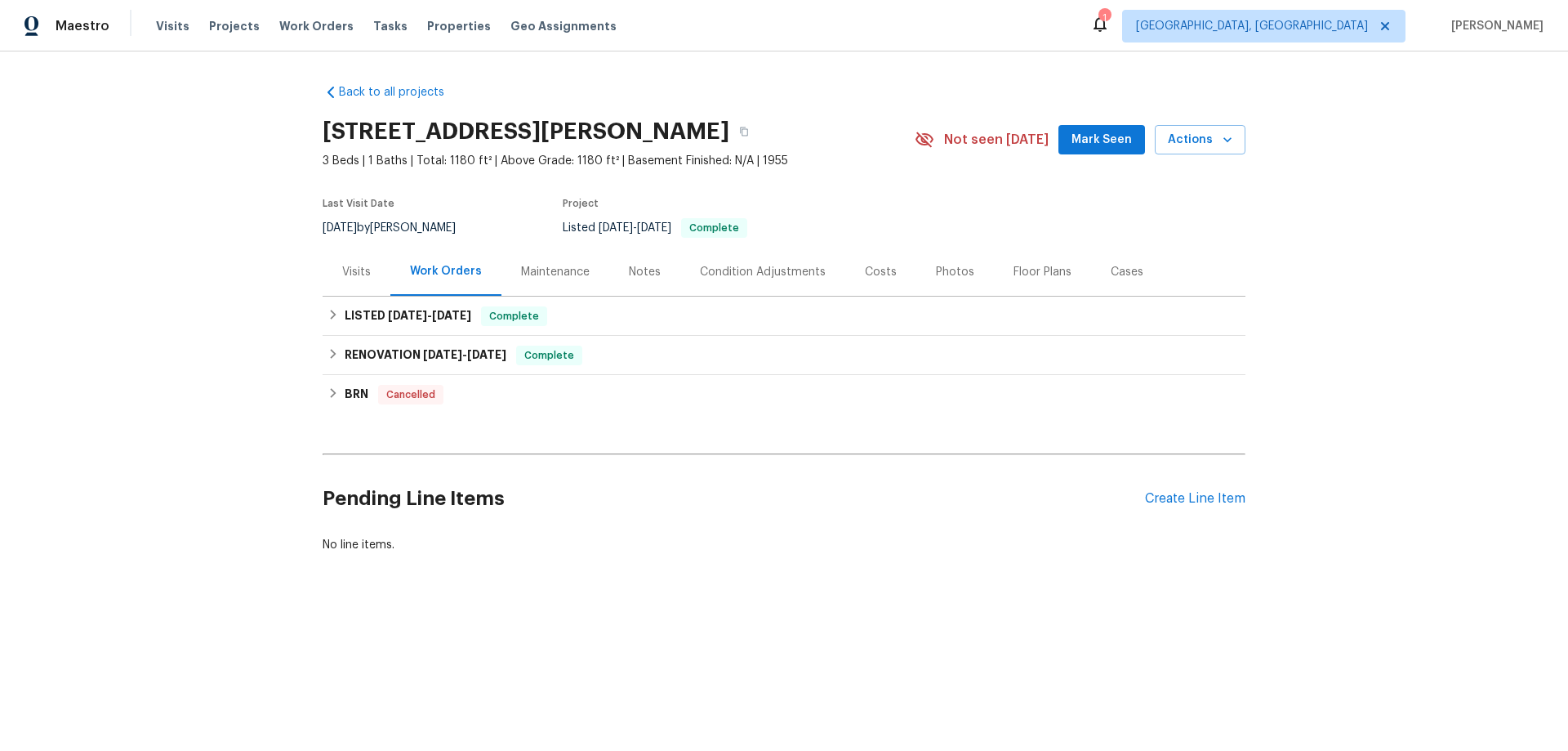
click at [310, 316] on div "Back to all projects [STREET_ADDRESS][PERSON_NAME] 3 Beds | 1 Baths | Total: 11…" at bounding box center [784, 358] width 1568 height 613
click at [339, 331] on div "LISTED [DATE] - [DATE] Complete" at bounding box center [784, 315] width 923 height 39
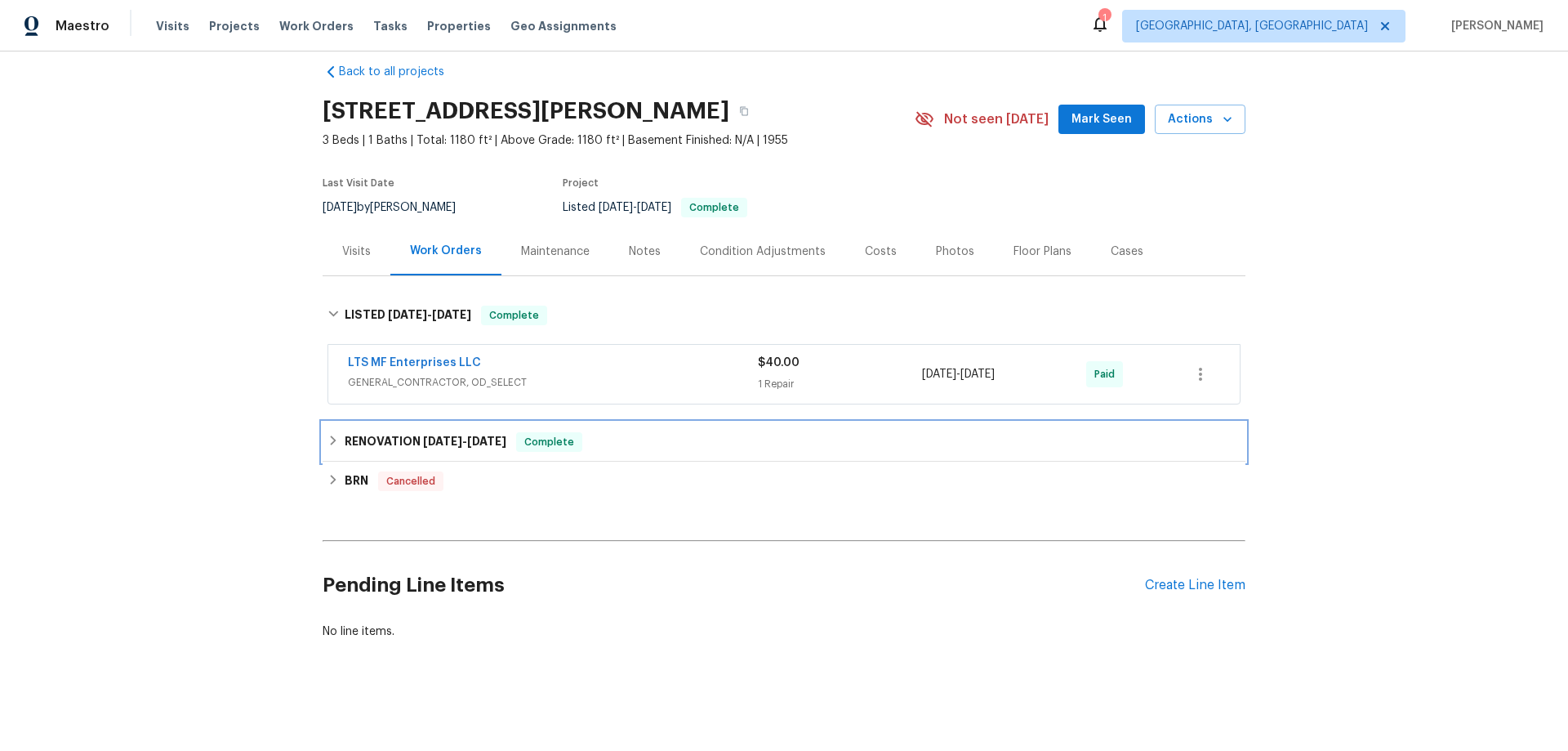
drag, startPoint x: 357, startPoint y: 423, endPoint x: 348, endPoint y: 464, distance: 42.0
click at [356, 432] on h6 "RENOVATION 11/11/24 - 11/22/24" at bounding box center [425, 442] width 161 height 20
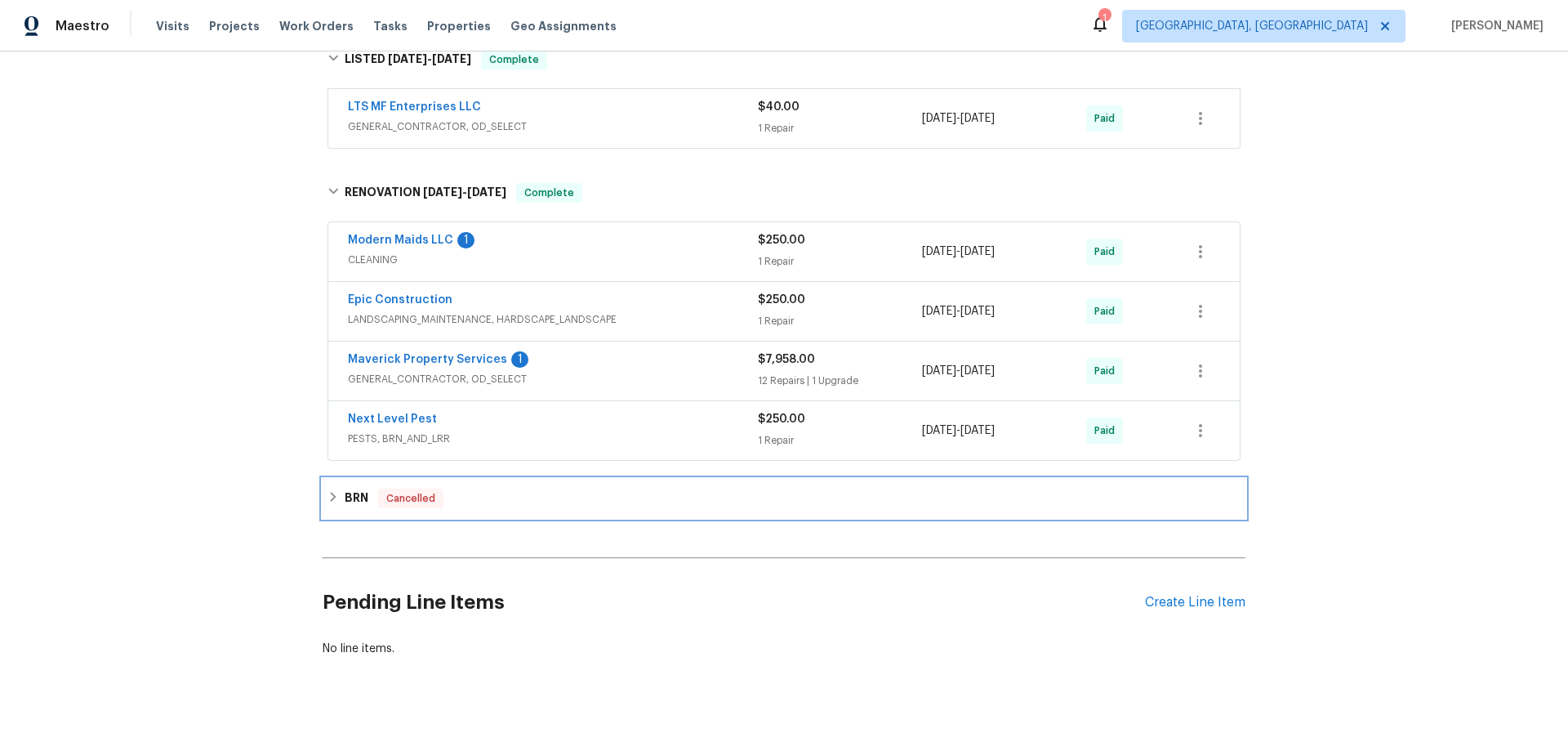
click at [329, 492] on div "BRN Cancelled" at bounding box center [784, 498] width 913 height 20
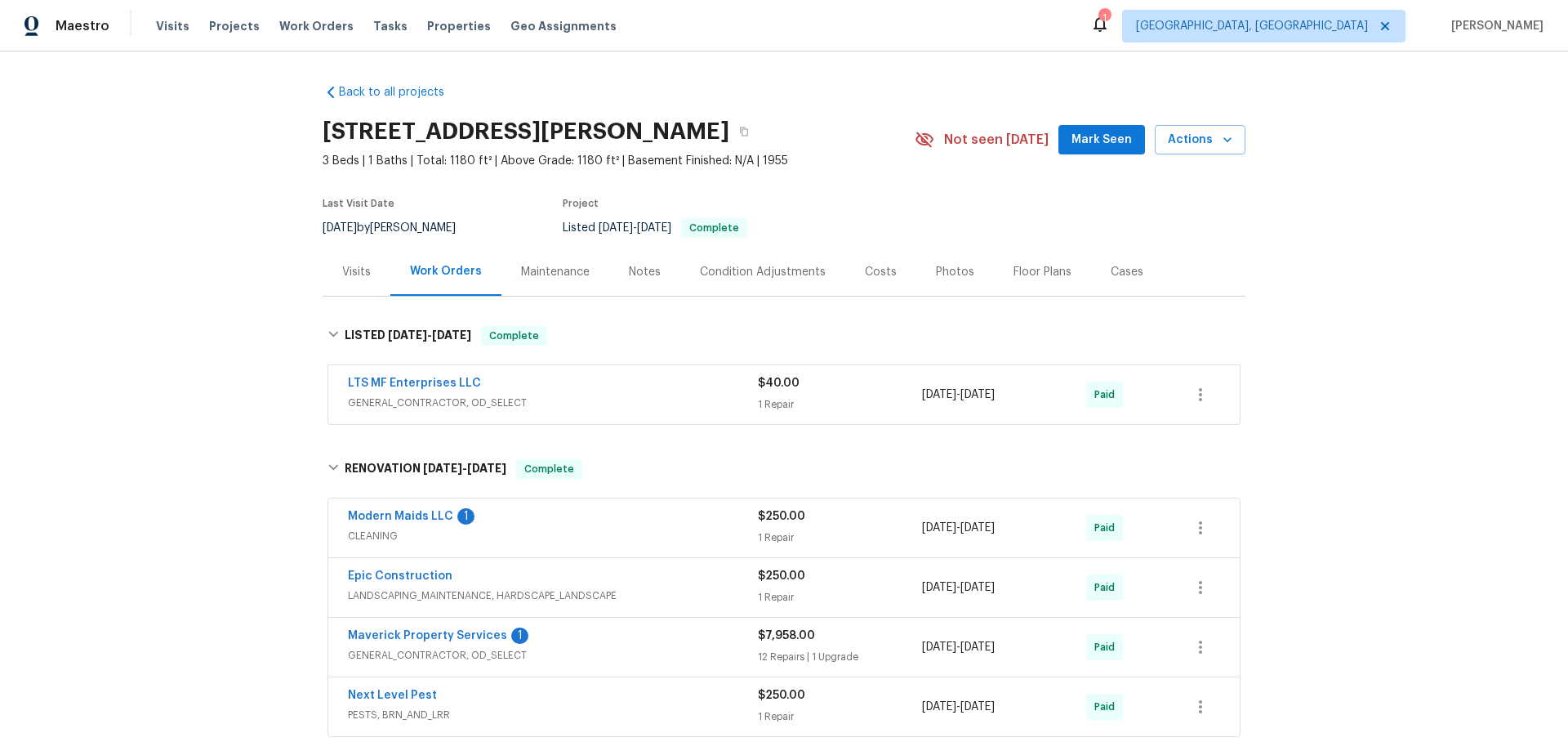
click at [223, 315] on div "Back to all projects 3517 Jane Ln, Haltom City, TX 76117 3 Beds | 1 Baths | Tot…" at bounding box center [784, 401] width 1568 height 699
click at [164, 215] on div "Back to all projects 3517 Jane Ln, Haltom City, TX 76117 3 Beds | 1 Baths | Tot…" at bounding box center [784, 401] width 1568 height 699
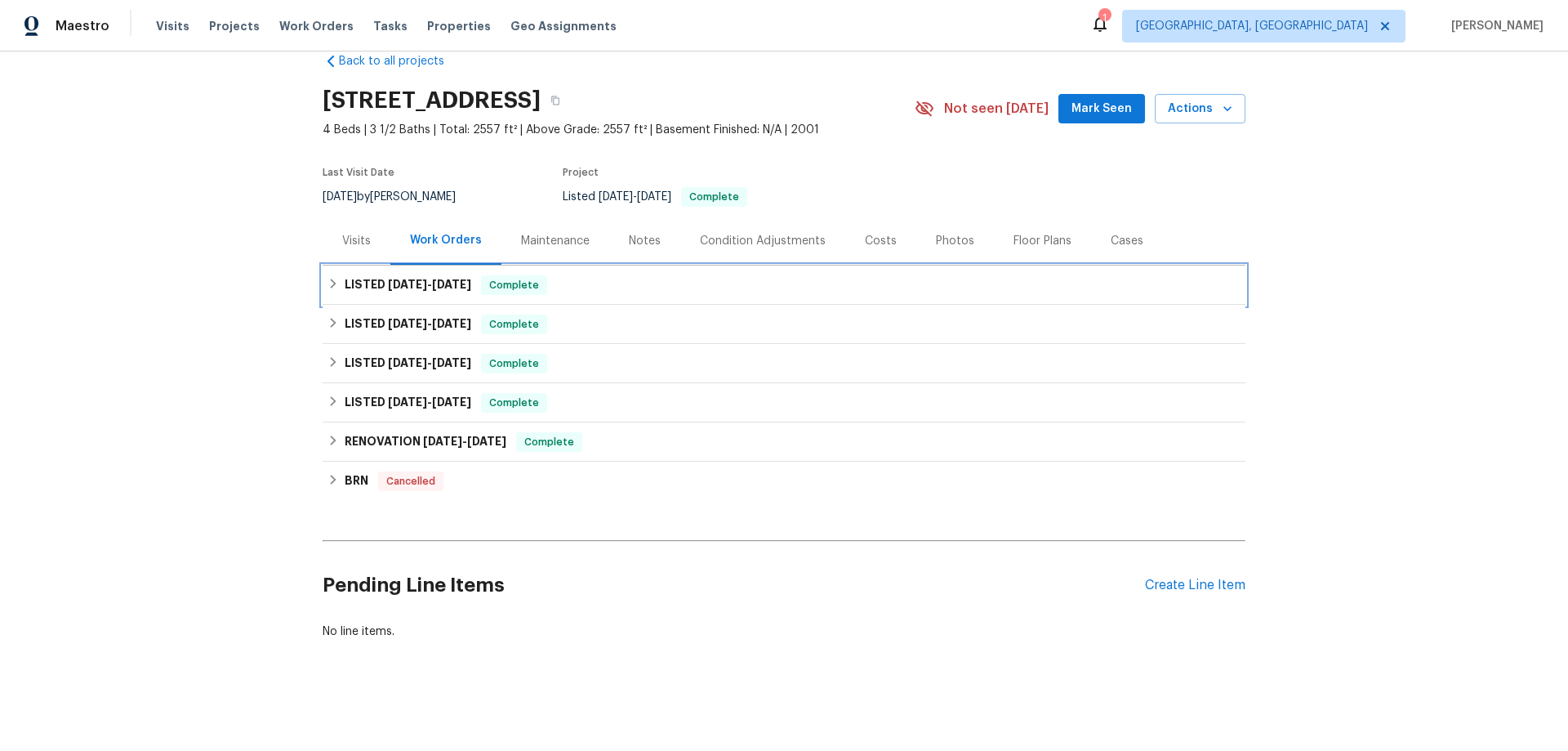
click at [337, 277] on div "LISTED 8/23/25 - 8/29/25 Complete" at bounding box center [784, 285] width 913 height 20
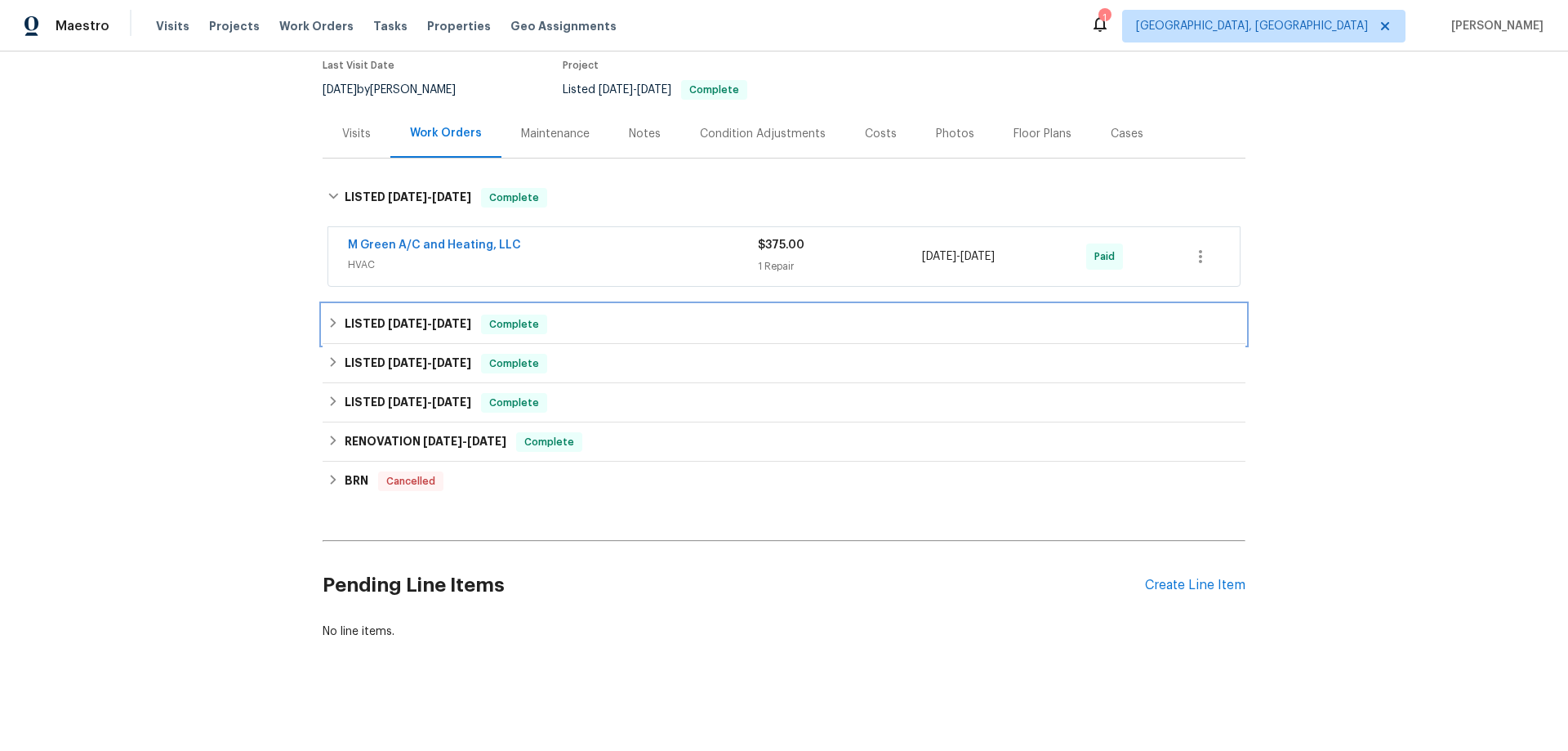
click at [346, 331] on div "LISTED 8/18/25 - 8/22/25 Complete" at bounding box center [784, 324] width 923 height 39
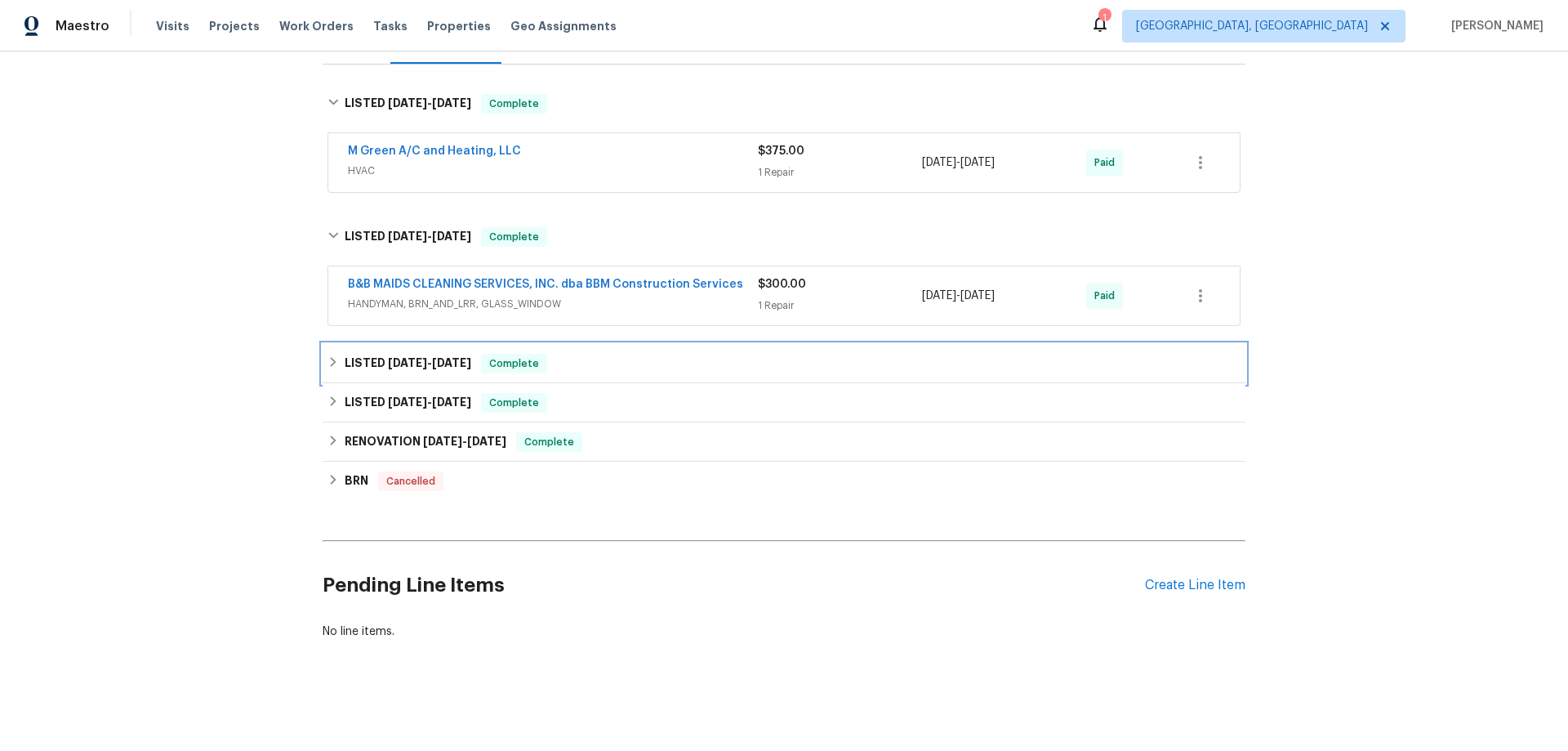
click at [344, 354] on h6 "LISTED 7/23/25 - 7/23/25" at bounding box center [407, 363] width 127 height 20
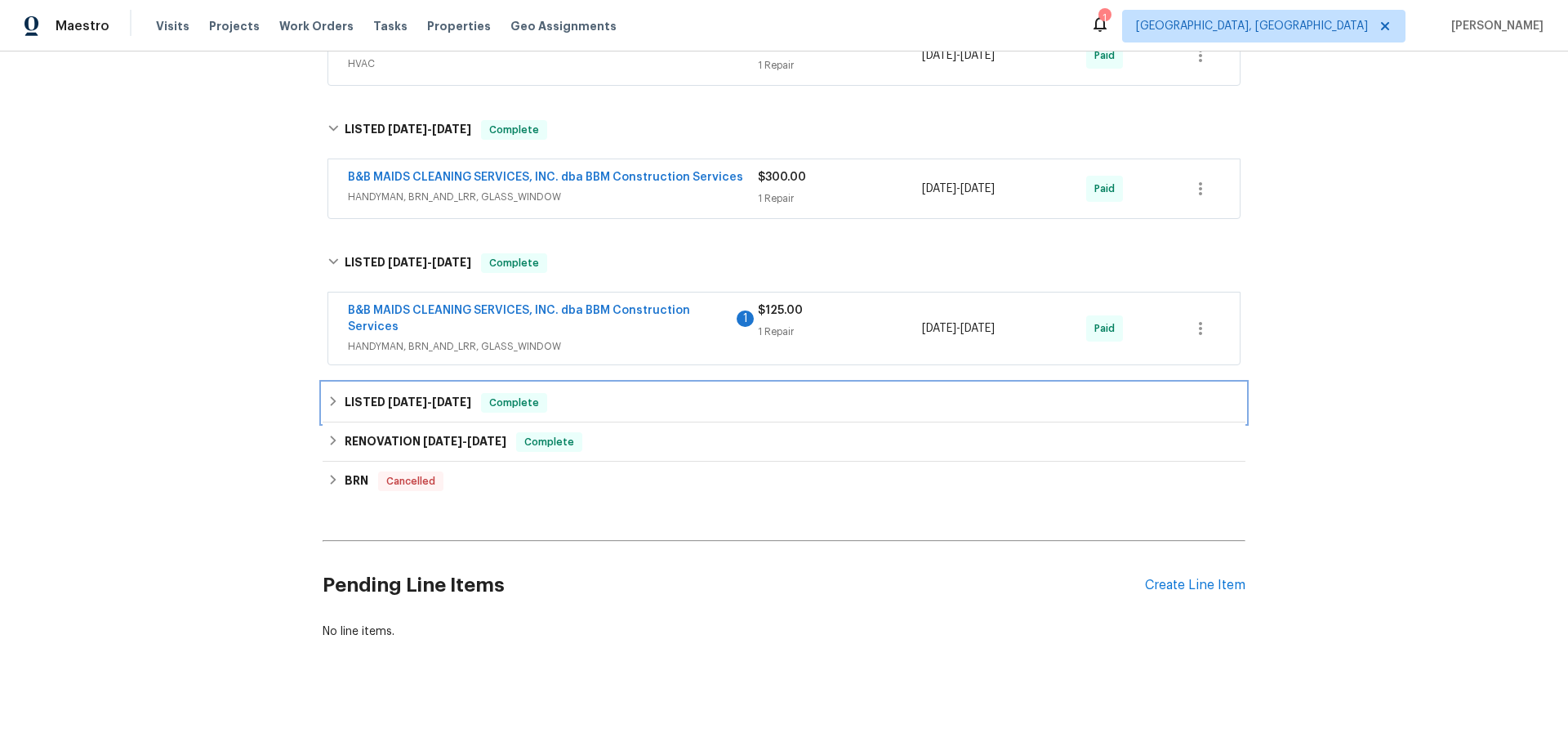
click at [345, 393] on h6 "LISTED 7/9/25 - 7/11/25" at bounding box center [407, 402] width 127 height 20
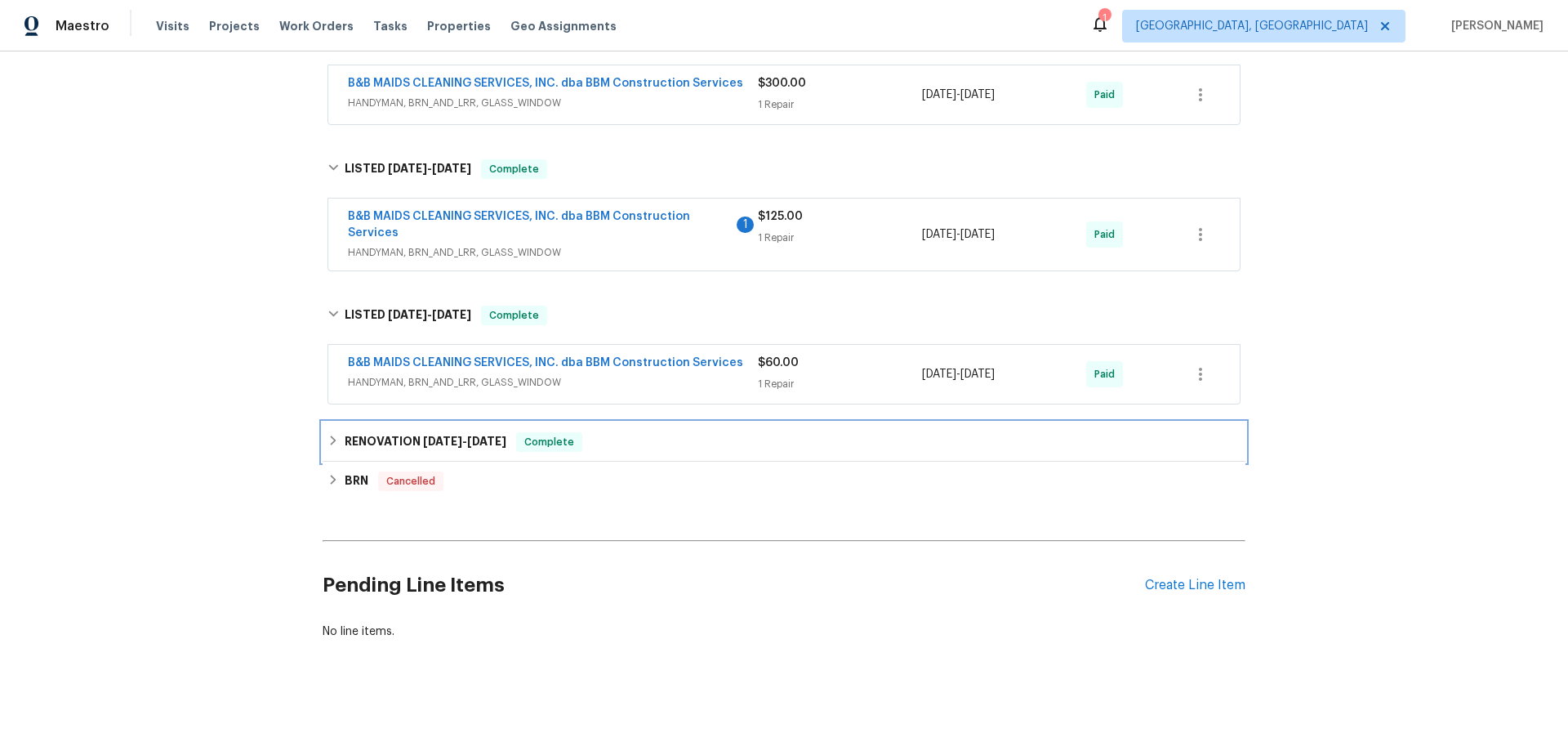
click at [327, 432] on div "RENOVATION 5/29/25 - 7/4/25 Complete" at bounding box center [784, 442] width 913 height 20
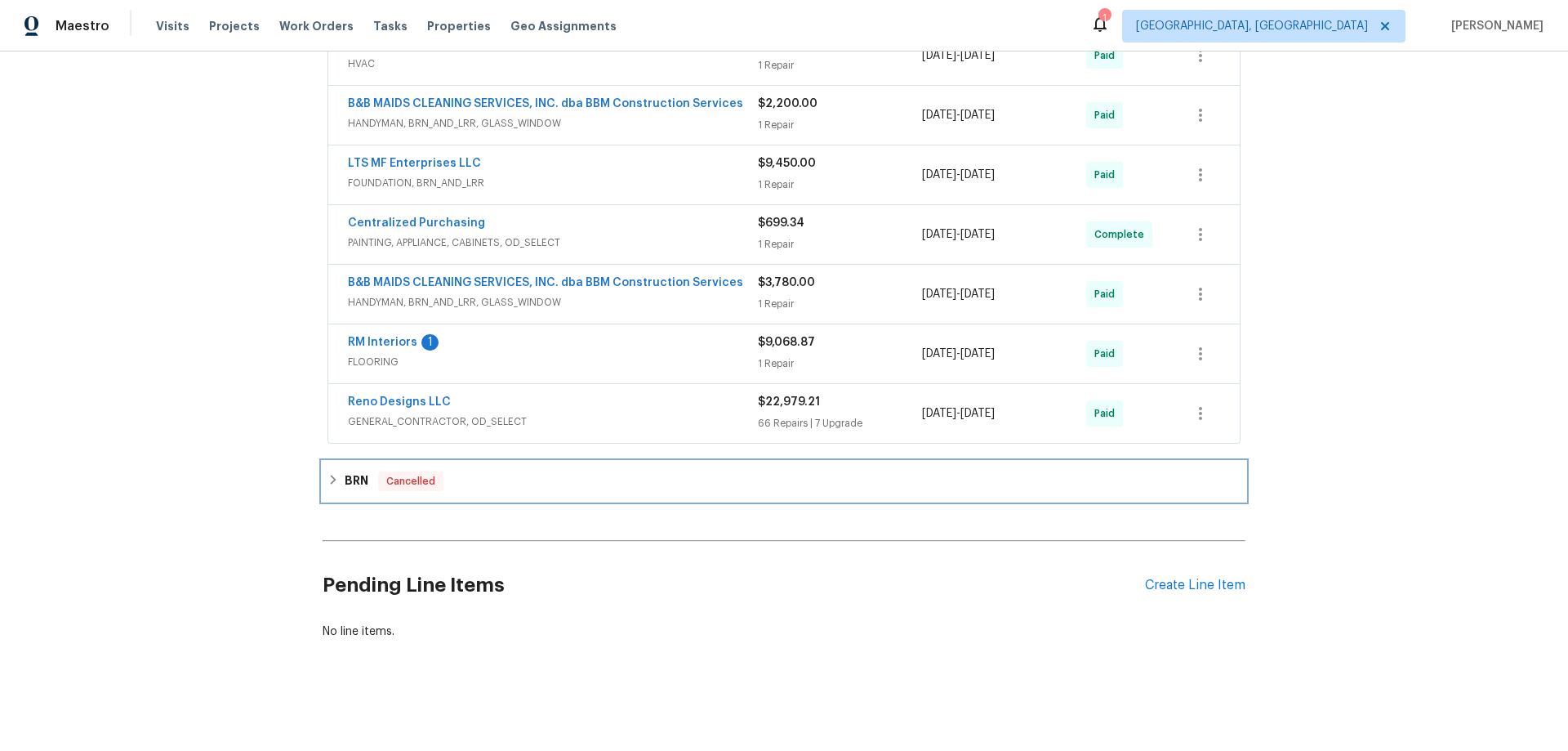
click at [345, 471] on h6 "BRN" at bounding box center [356, 481] width 23 height 20
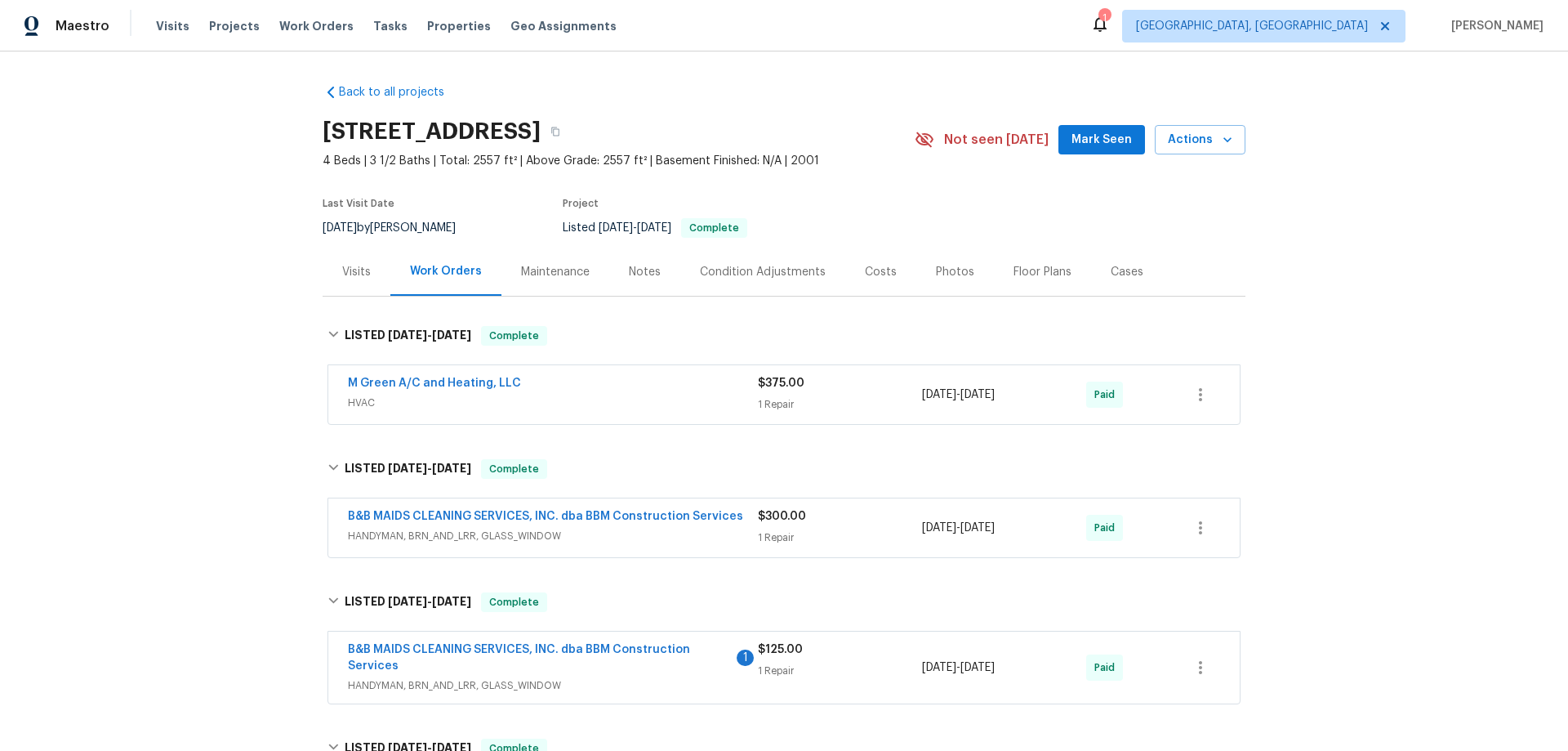
click at [275, 237] on div "Back to all projects 1815 Hollow Creek Ct, Garland, TX 75040 4 Beds | 3 1/2 Bat…" at bounding box center [784, 401] width 1568 height 699
click at [230, 251] on div "Back to all projects 1815 Hollow Creek Ct, Garland, TX 75040 4 Beds | 3 1/2 Bat…" at bounding box center [784, 401] width 1568 height 699
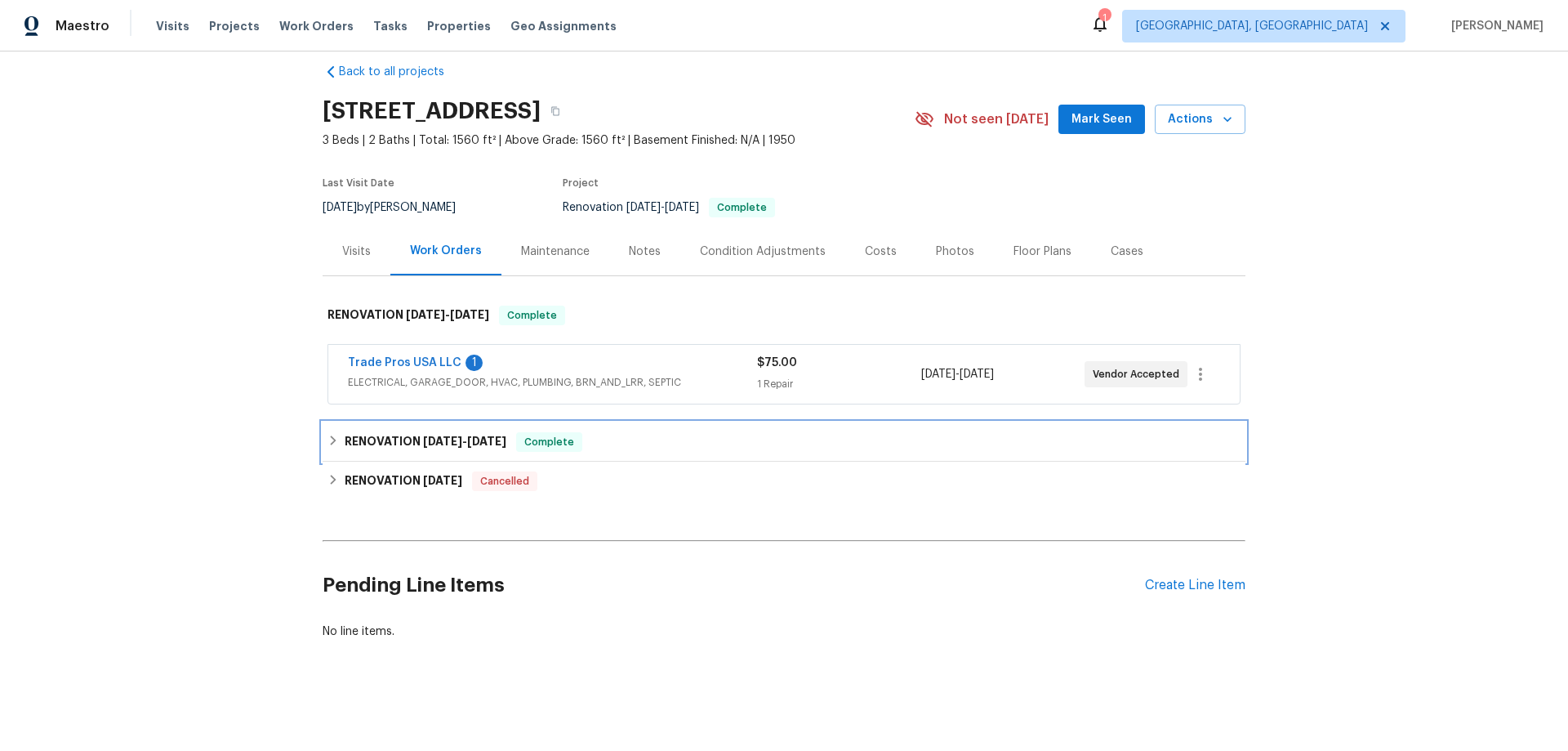
drag, startPoint x: 345, startPoint y: 426, endPoint x: 346, endPoint y: 442, distance: 16.0
click at [345, 432] on h6 "RENOVATION [DATE] - [DATE]" at bounding box center [425, 442] width 161 height 20
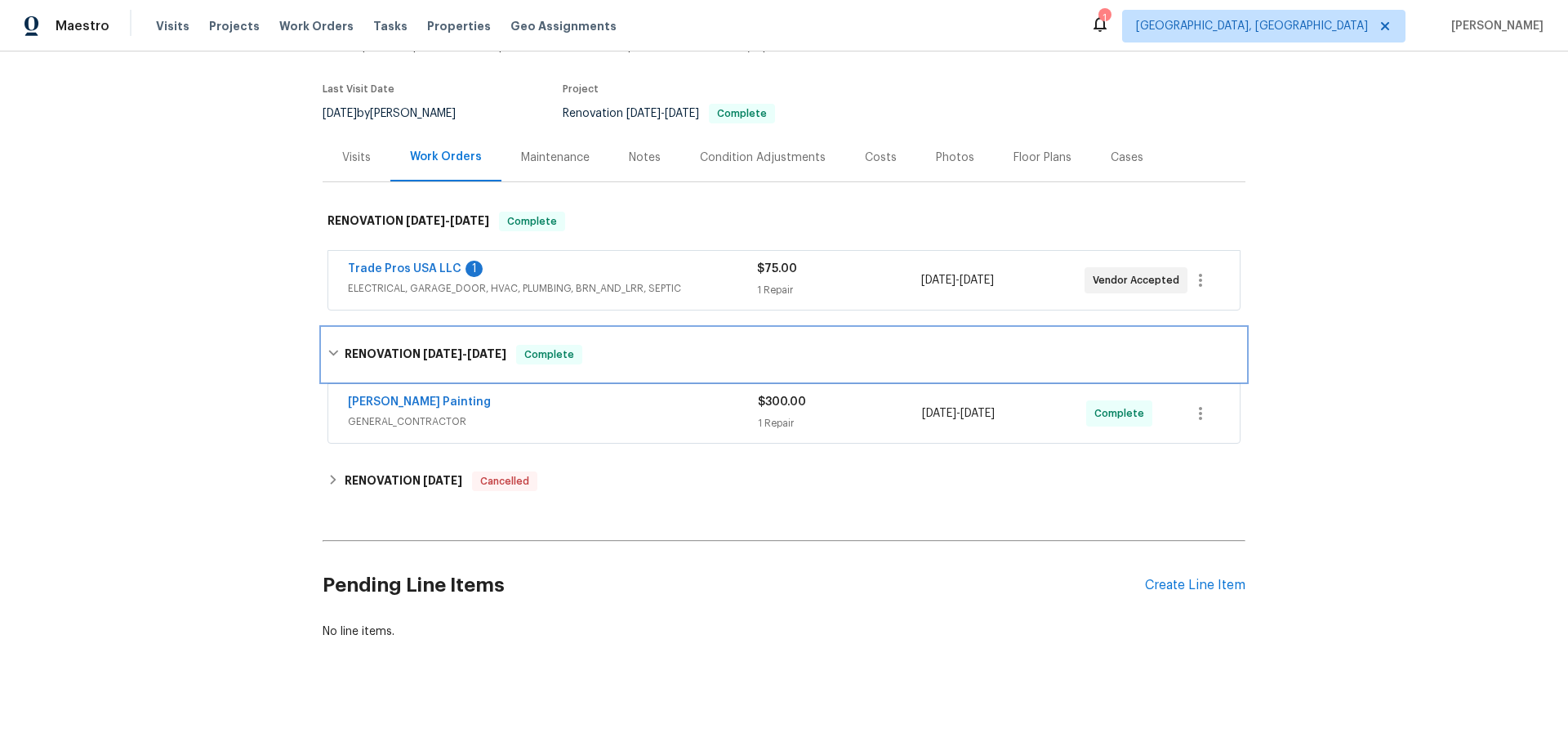
scroll to position [121, 0]
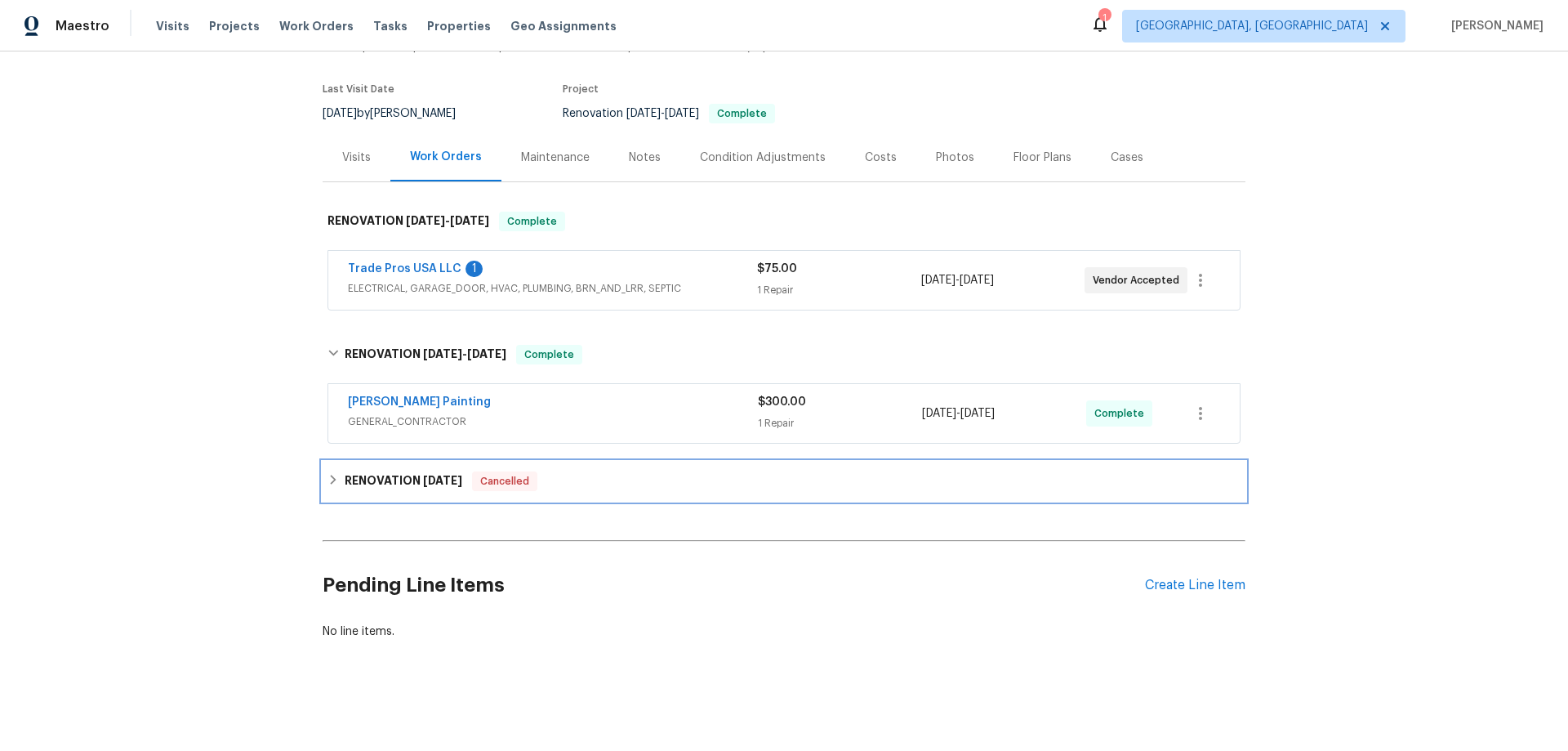
click at [344, 479] on h6 "RENOVATION [DATE]" at bounding box center [403, 481] width 117 height 20
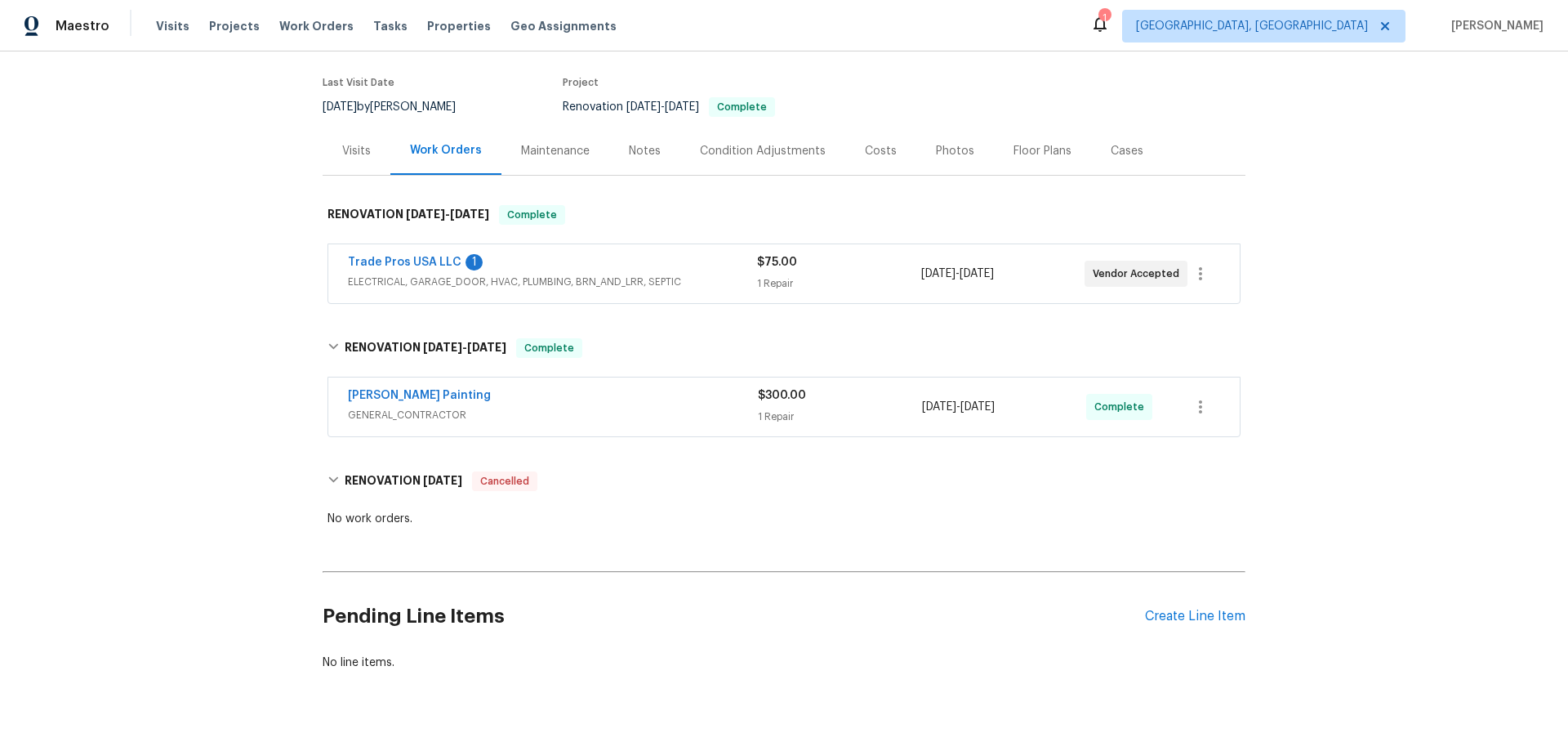
click at [205, 331] on div "Back to all projects [STREET_ADDRESS] 3 Beds | 2 Baths | Total: 1560 ft² | Abov…" at bounding box center [784, 401] width 1568 height 699
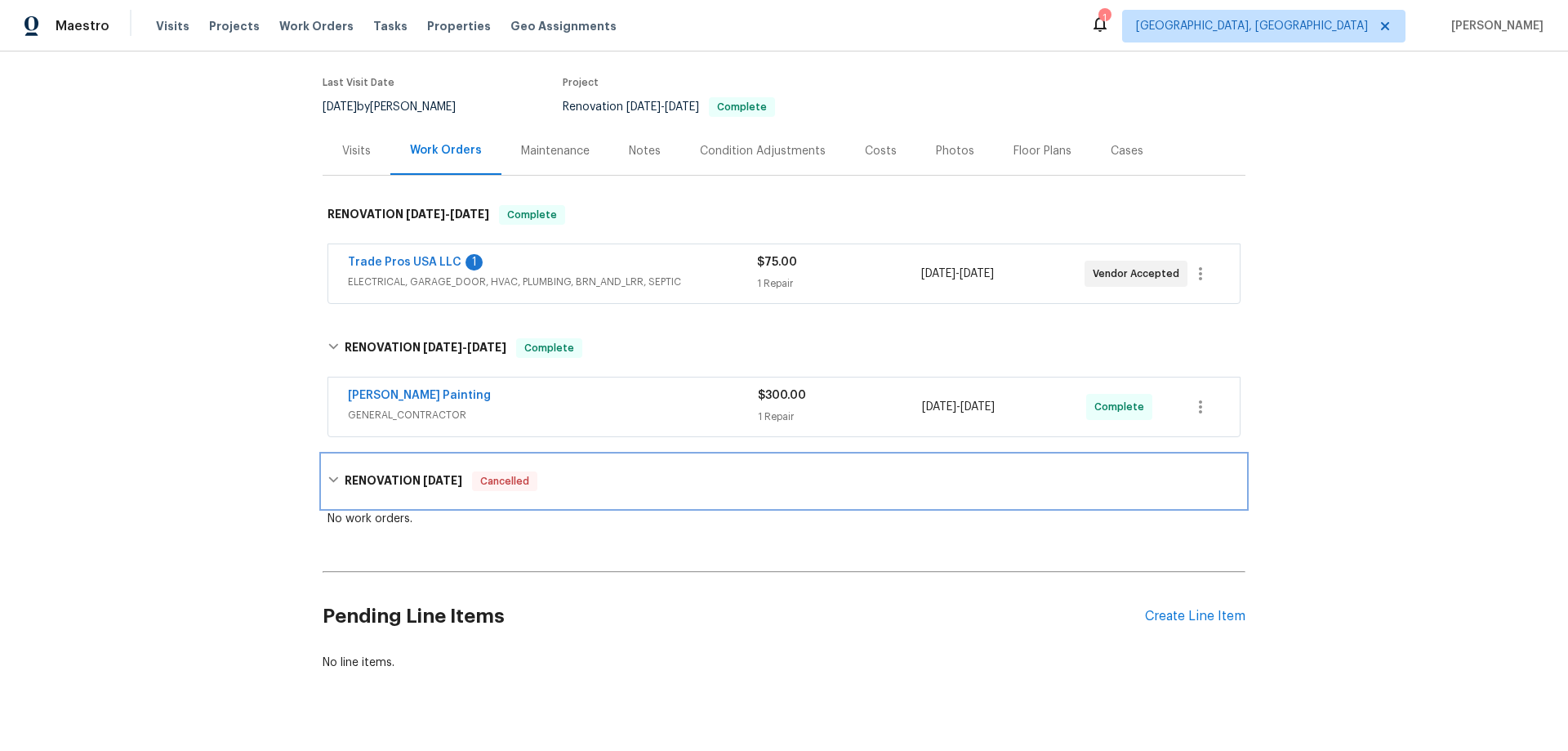
drag, startPoint x: 330, startPoint y: 479, endPoint x: 309, endPoint y: 483, distance: 21.4
click at [330, 479] on icon at bounding box center [332, 480] width 9 height 6
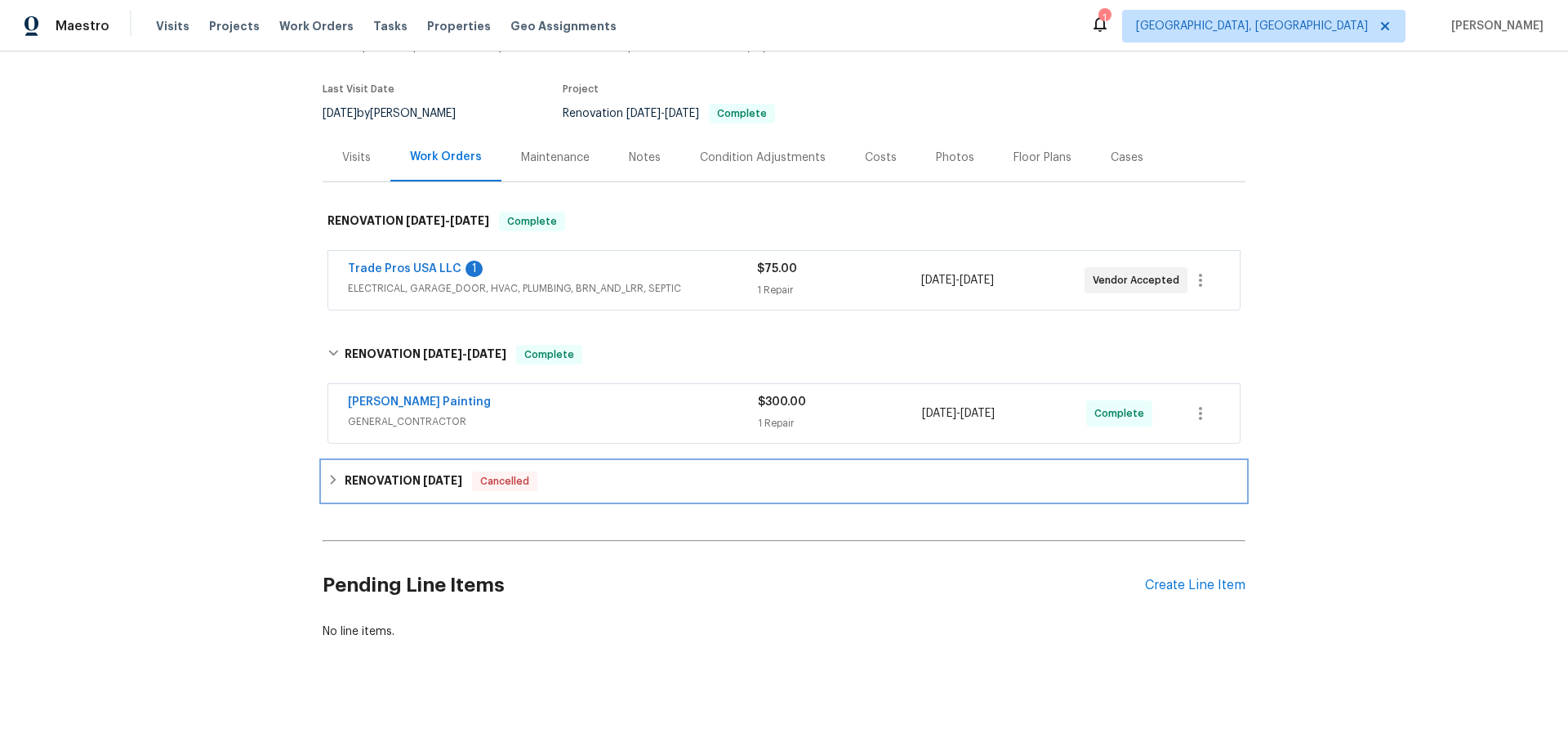
drag, startPoint x: 317, startPoint y: 482, endPoint x: 281, endPoint y: 420, distance: 71.7
click at [323, 481] on div "RENOVATION [DATE] Cancelled" at bounding box center [784, 481] width 923 height 39
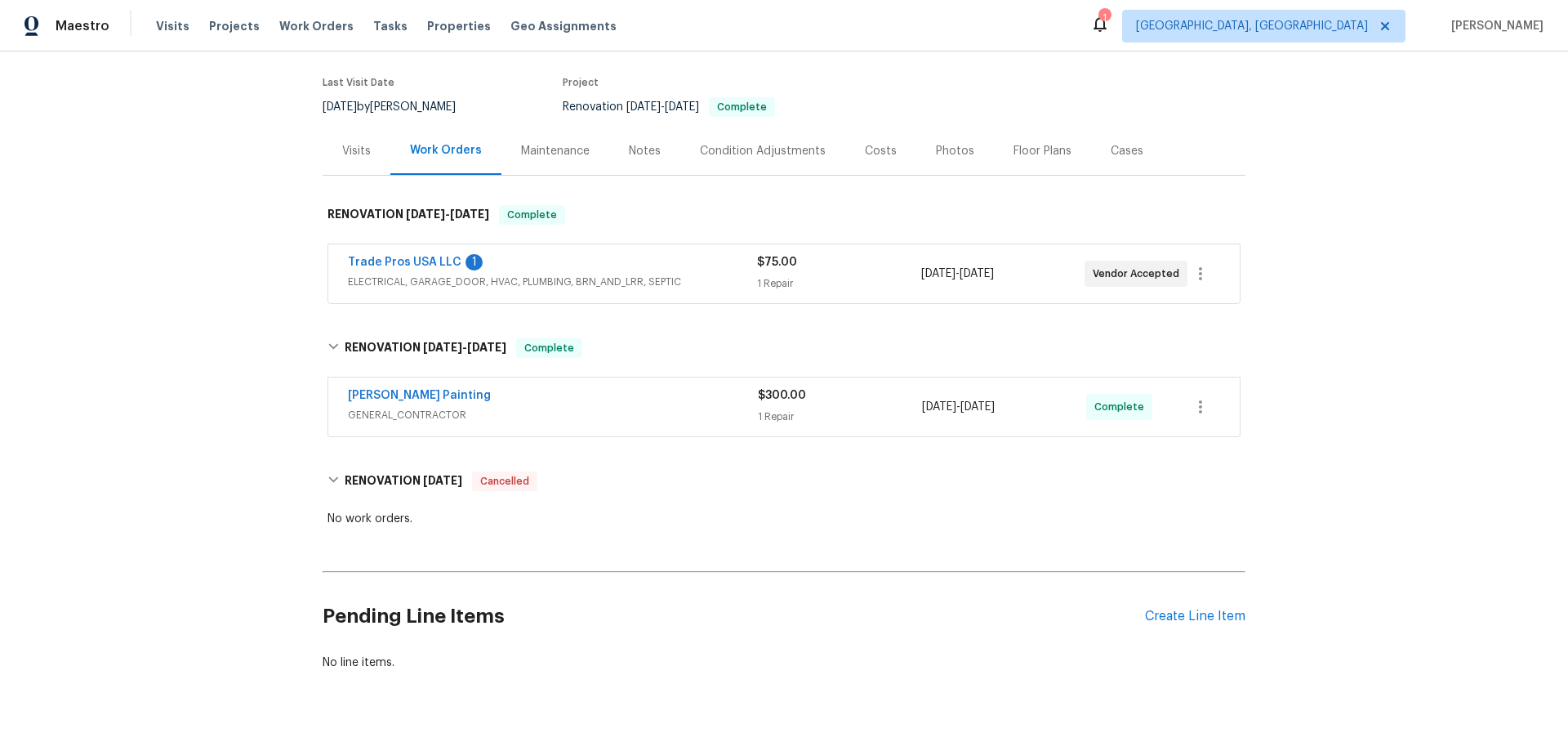
click at [242, 326] on div "Back to all projects [STREET_ADDRESS] 3 Beds | 2 Baths | Total: 1560 ft² | Abov…" at bounding box center [784, 401] width 1568 height 699
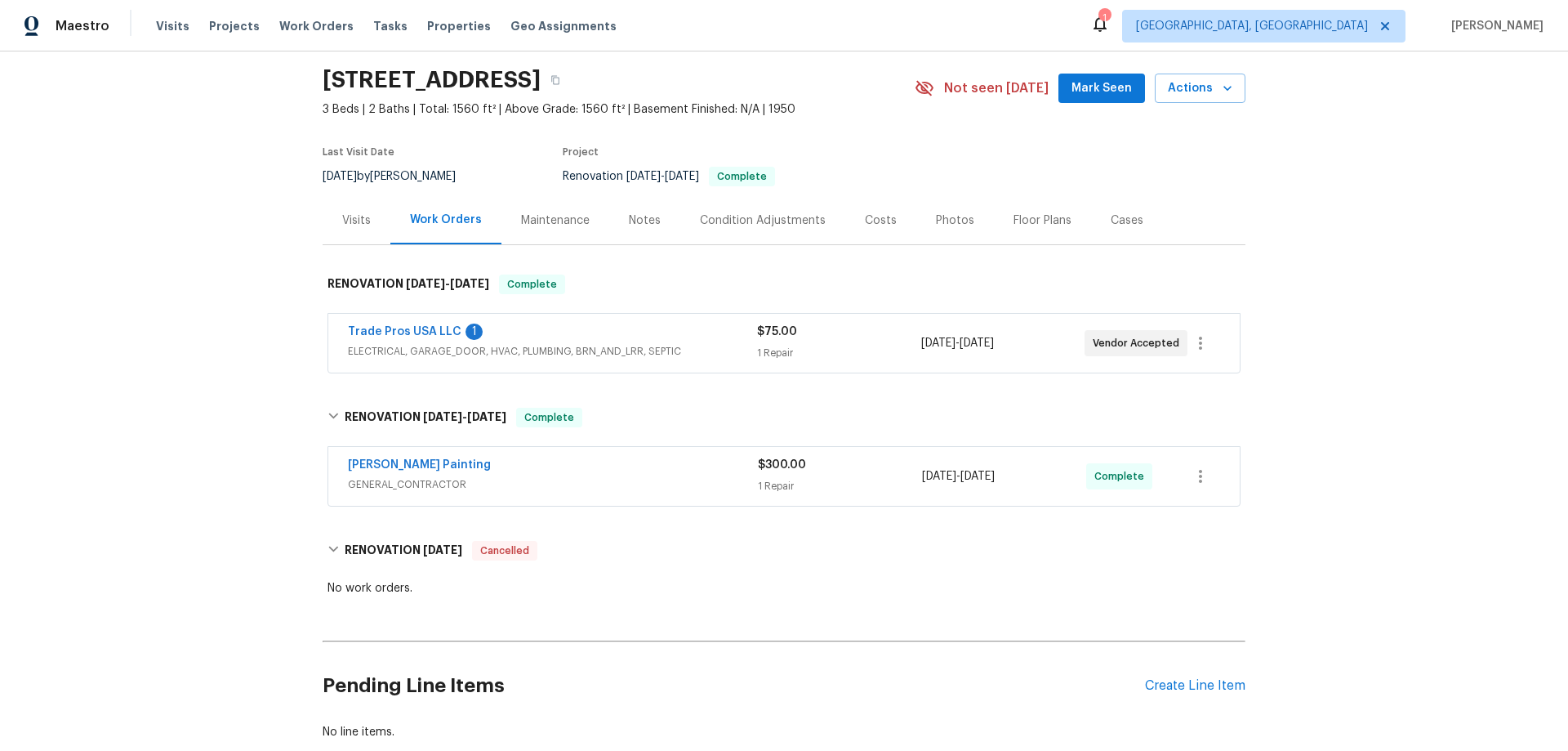
scroll to position [0, 0]
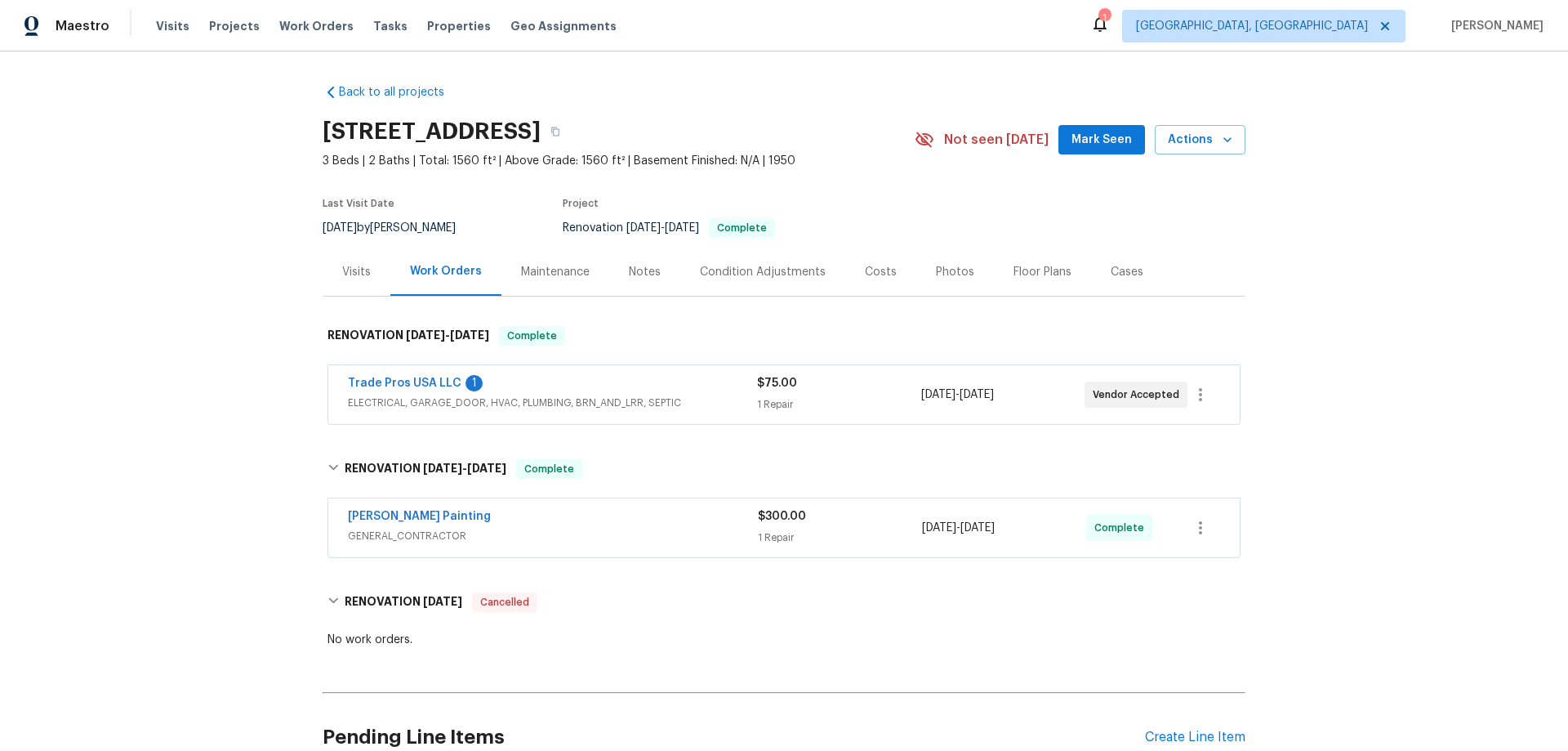
click at [263, 277] on div "Back to all projects 1033 Graymont Ave W, Birmingham, AL 35204 3 Beds | 2 Baths…" at bounding box center [784, 401] width 1568 height 699
click at [201, 290] on div "Back to all projects 1033 Graymont Ave W, Birmingham, AL 35204 3 Beds | 2 Baths…" at bounding box center [784, 401] width 1568 height 699
click at [134, 353] on div "Back to all projects 1033 Graymont Ave W, Birmingham, AL 35204 3 Beds | 2 Baths…" at bounding box center [784, 401] width 1568 height 699
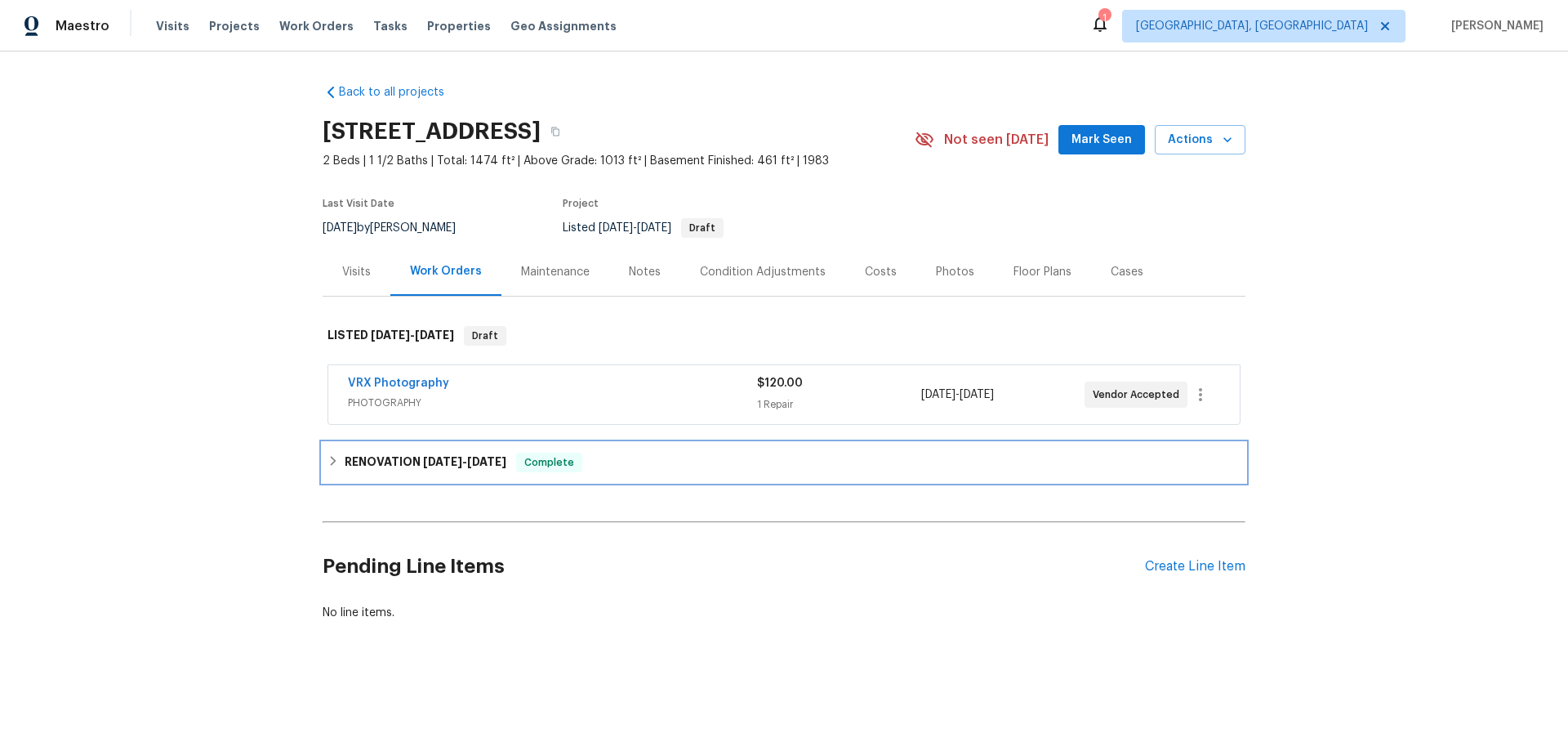
click at [343, 476] on div "RENOVATION 8/18/25 - 8/28/25 Complete" at bounding box center [784, 462] width 923 height 39
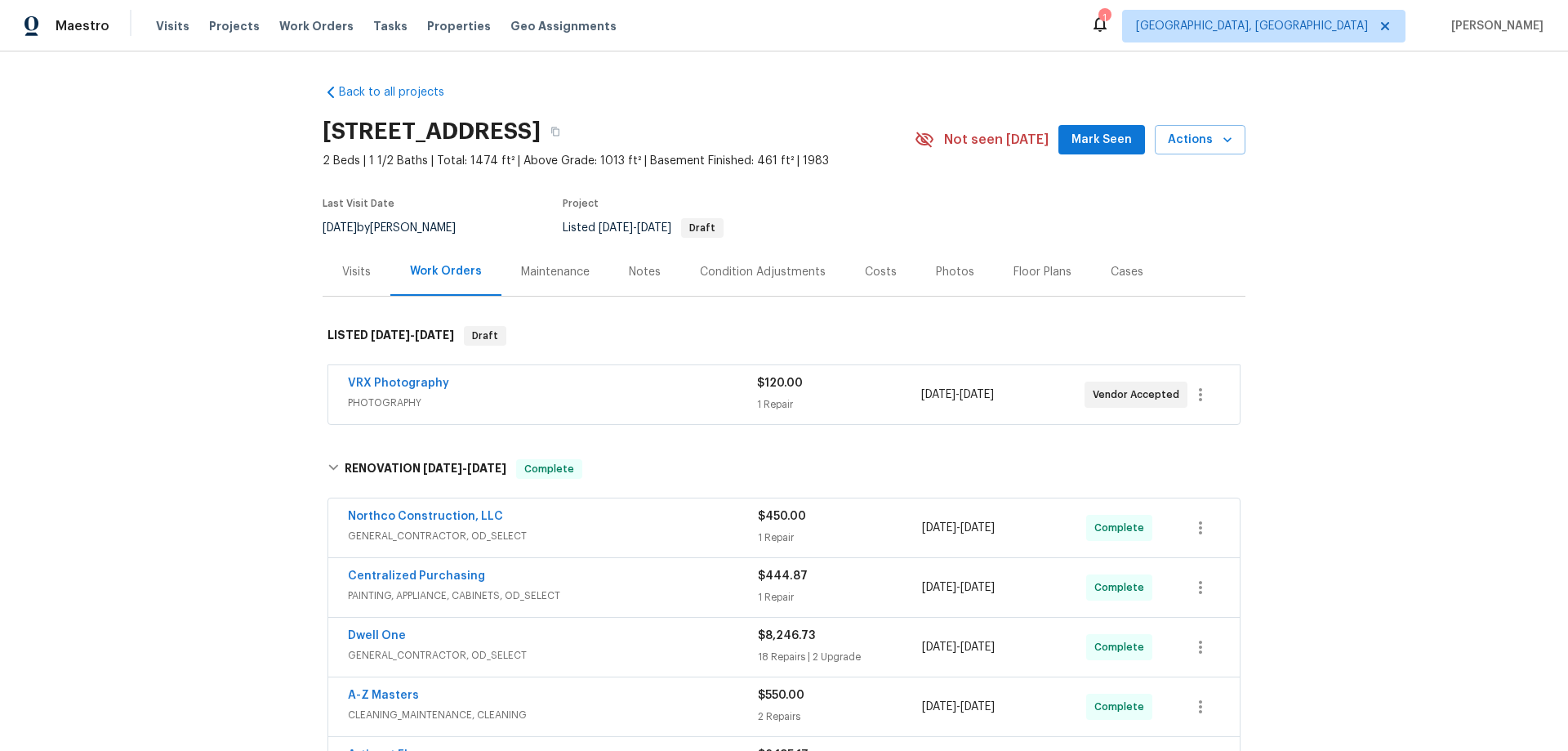
click at [224, 211] on div "Back to all projects 5167 148th St W, Apple Valley, MN 55124 2 Beds | 1 1/2 Bat…" at bounding box center [784, 401] width 1568 height 699
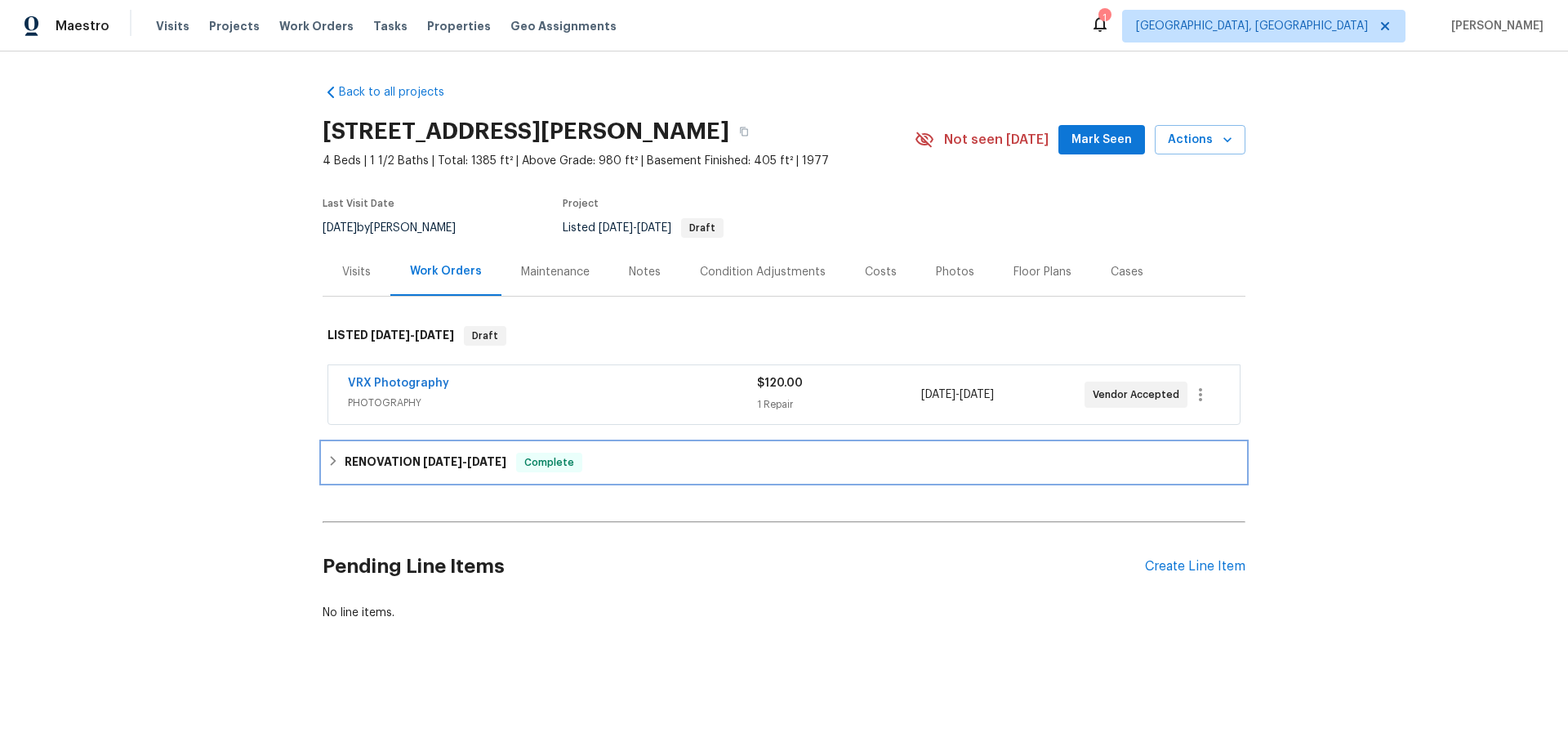
drag, startPoint x: 339, startPoint y: 462, endPoint x: 330, endPoint y: 472, distance: 13.5
click at [337, 462] on div "RENOVATION 8/18/25 - 8/25/25 Complete" at bounding box center [784, 462] width 913 height 20
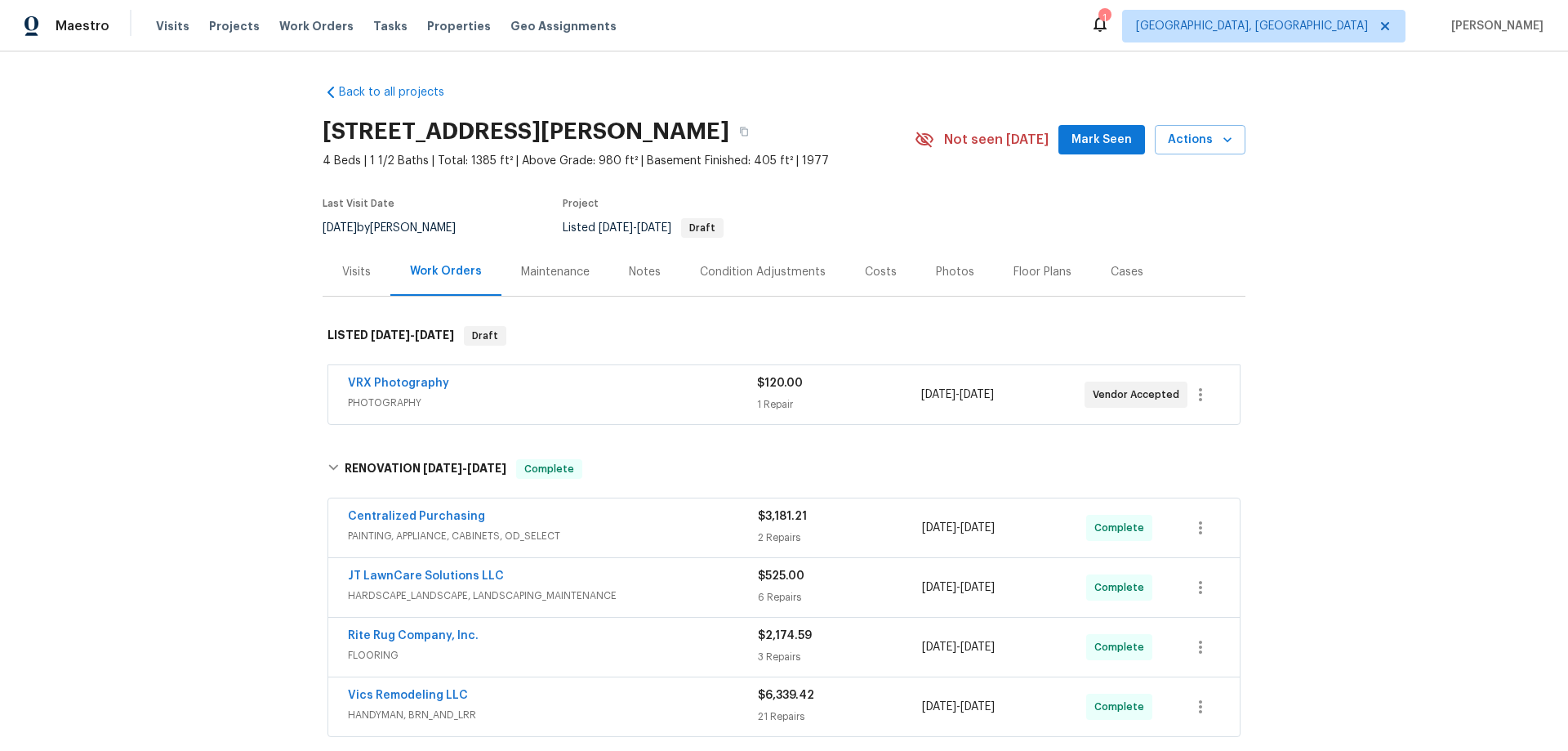
click at [169, 281] on div "Back to all projects 5365 Sherry Ct, Columbus, OH 43232 4 Beds | 1 1/2 Baths | …" at bounding box center [784, 401] width 1568 height 699
click at [219, 308] on div "Back to all projects 5365 Sherry Ct, Columbus, OH 43232 4 Beds | 1 1/2 Baths | …" at bounding box center [784, 401] width 1568 height 699
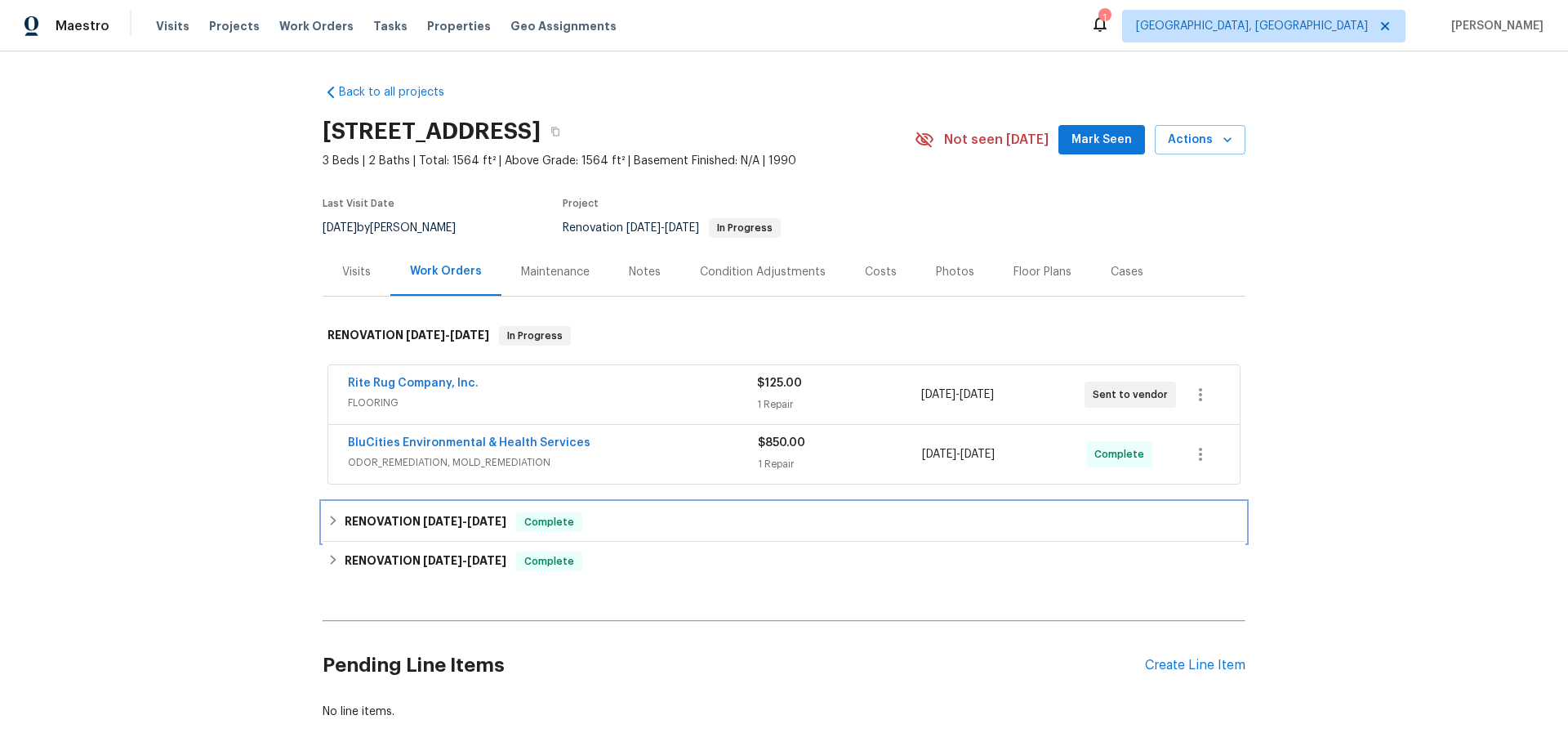
click at [344, 529] on h6 "RENOVATION [DATE] - [DATE]" at bounding box center [425, 521] width 161 height 20
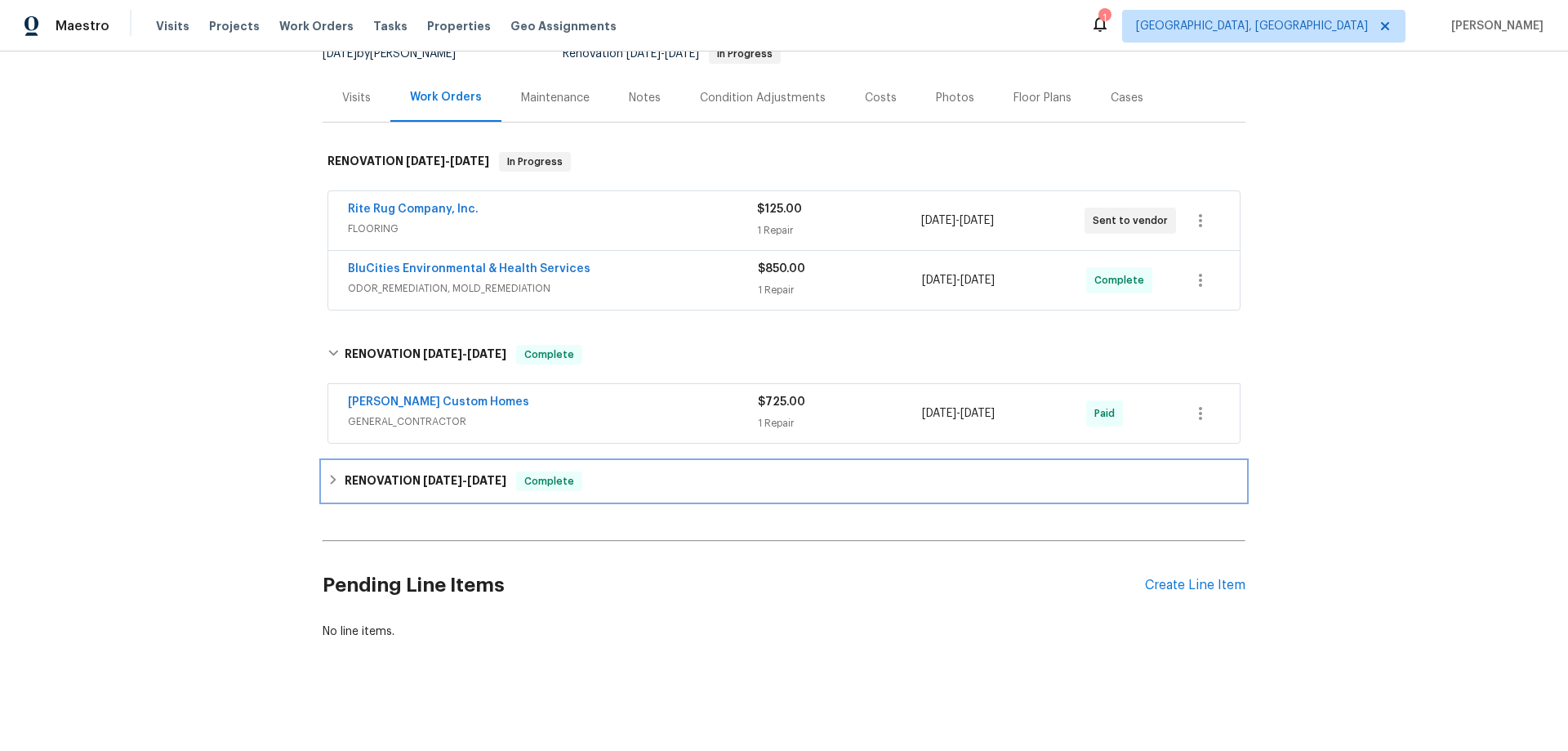
drag, startPoint x: 335, startPoint y: 464, endPoint x: 297, endPoint y: 538, distance: 83.2
click at [334, 471] on div "RENOVATION [DATE] - [DATE] Complete" at bounding box center [784, 481] width 913 height 20
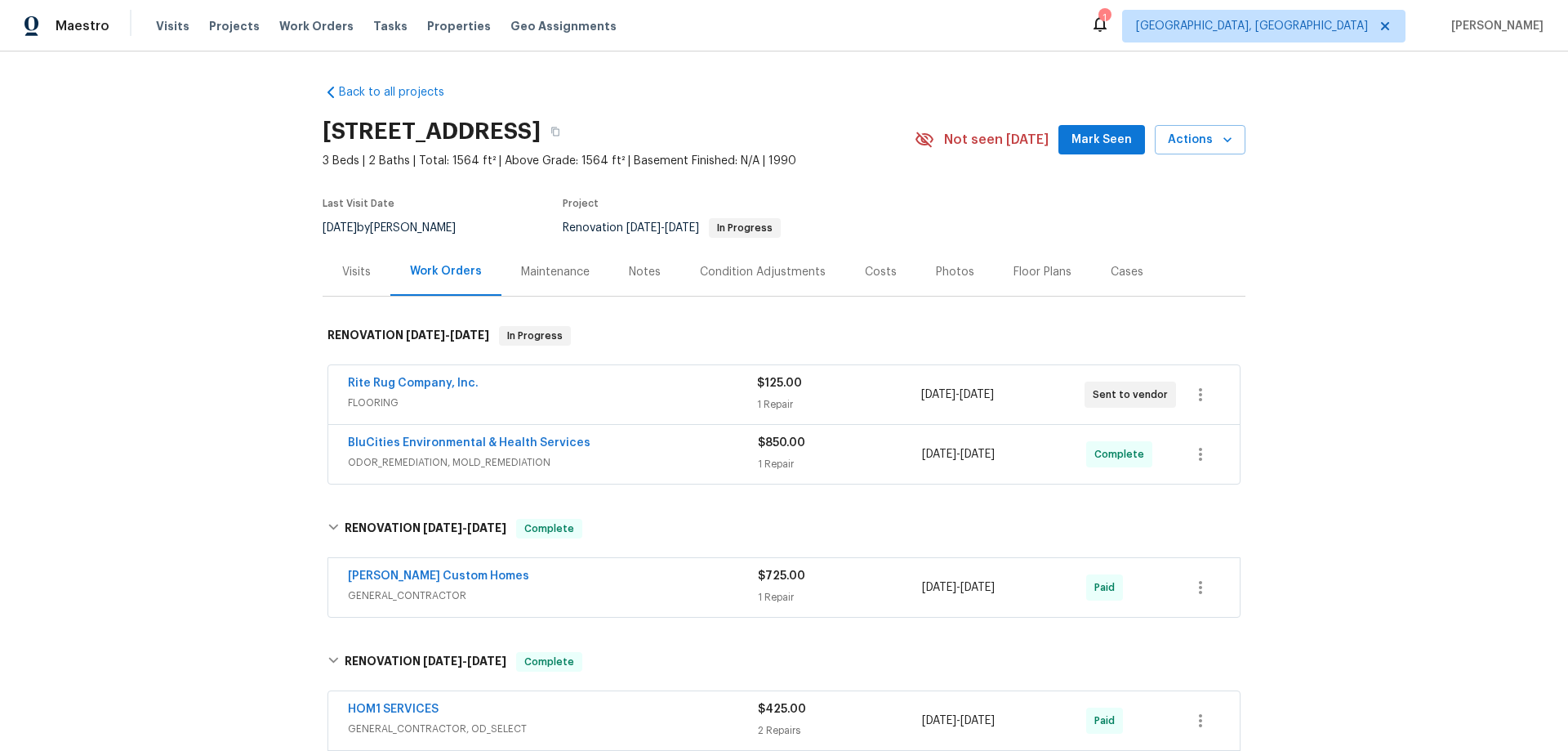
click at [213, 304] on div "Back to all projects [STREET_ADDRESS] 3 Beds | 2 Baths | Total: 1564 ft² | Abov…" at bounding box center [784, 401] width 1568 height 699
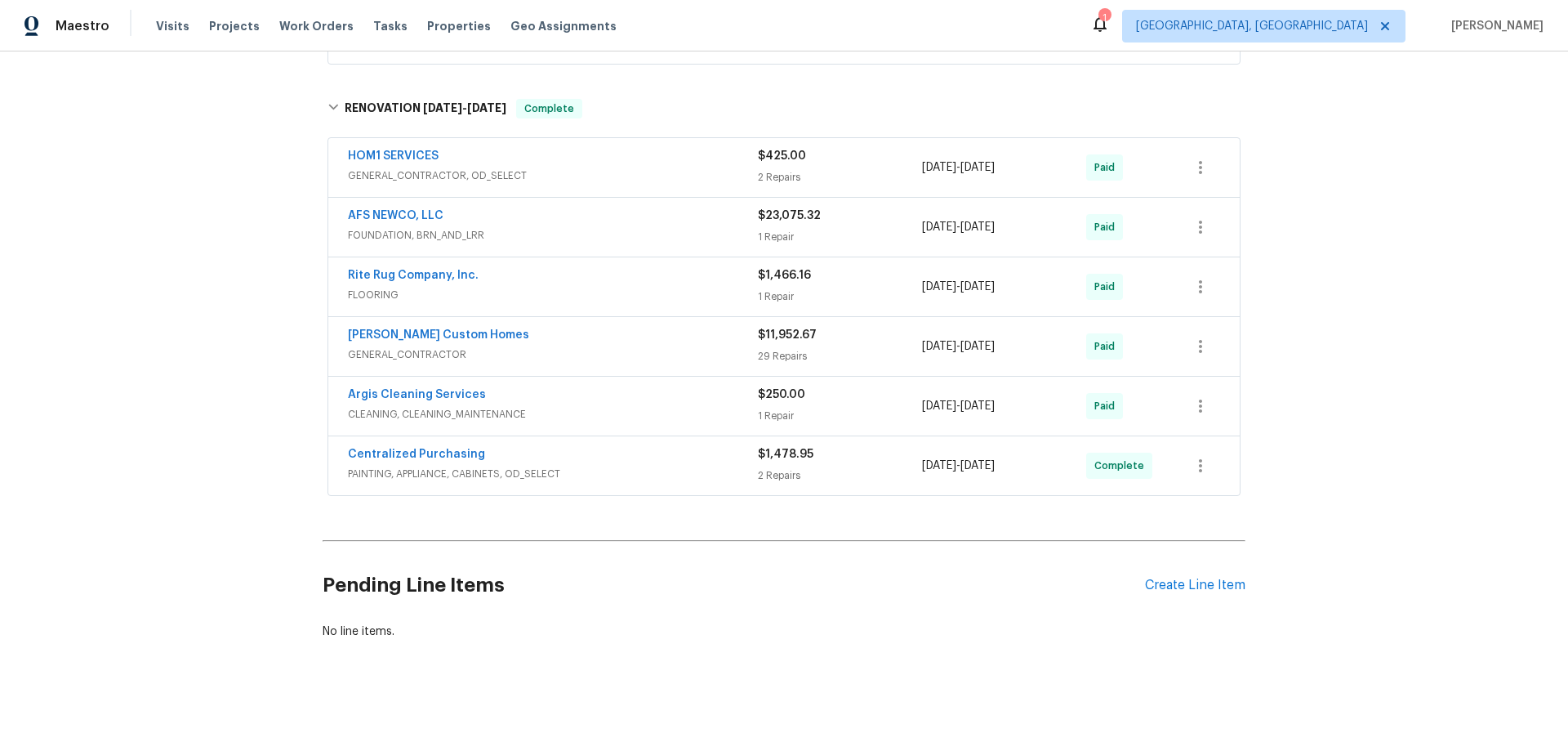
click at [177, 306] on div "Back to all projects [STREET_ADDRESS] 3 Beds | 2 Baths | Total: 1564 ft² | Abov…" at bounding box center [784, 401] width 1568 height 699
